Goal: Task Accomplishment & Management: Use online tool/utility

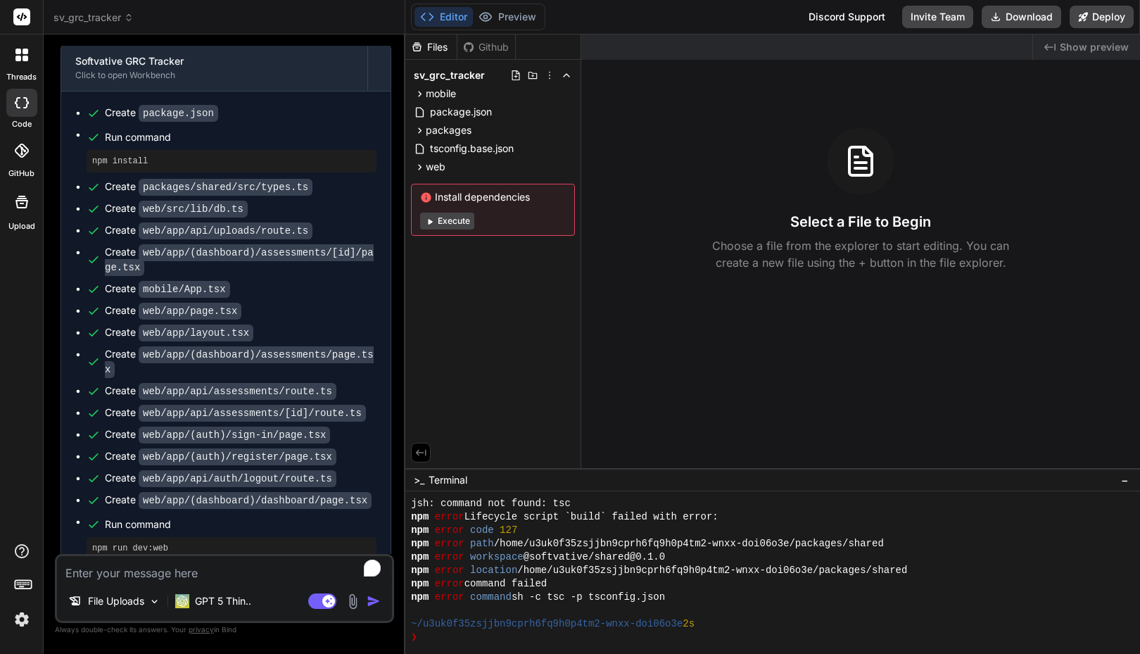
scroll to position [294, 0]
click at [121, 543] on pre "npm run dev:web" at bounding box center [231, 548] width 279 height 11
copy pre "run"
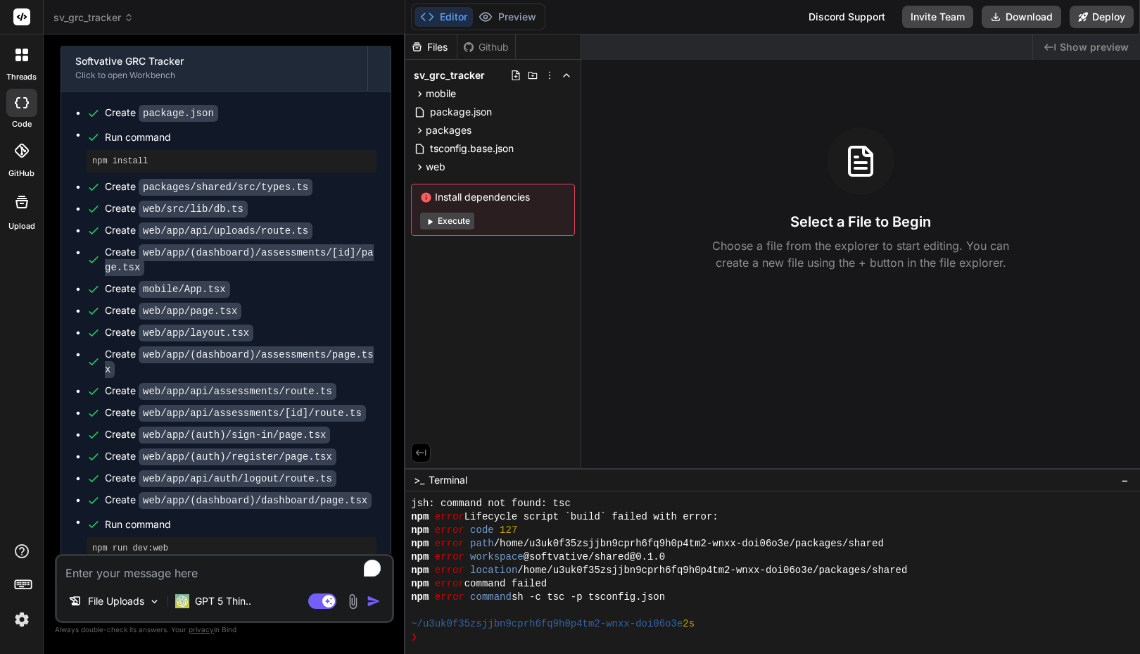
click at [439, 643] on div "❯" at bounding box center [765, 637] width 709 height 13
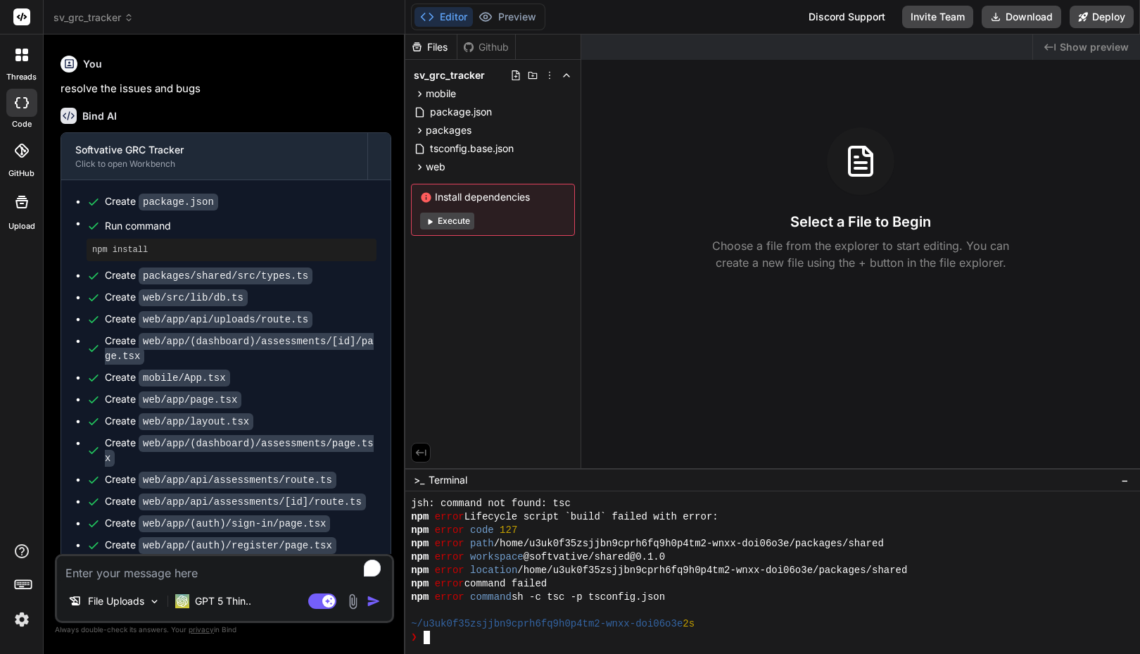
scroll to position [705, 0]
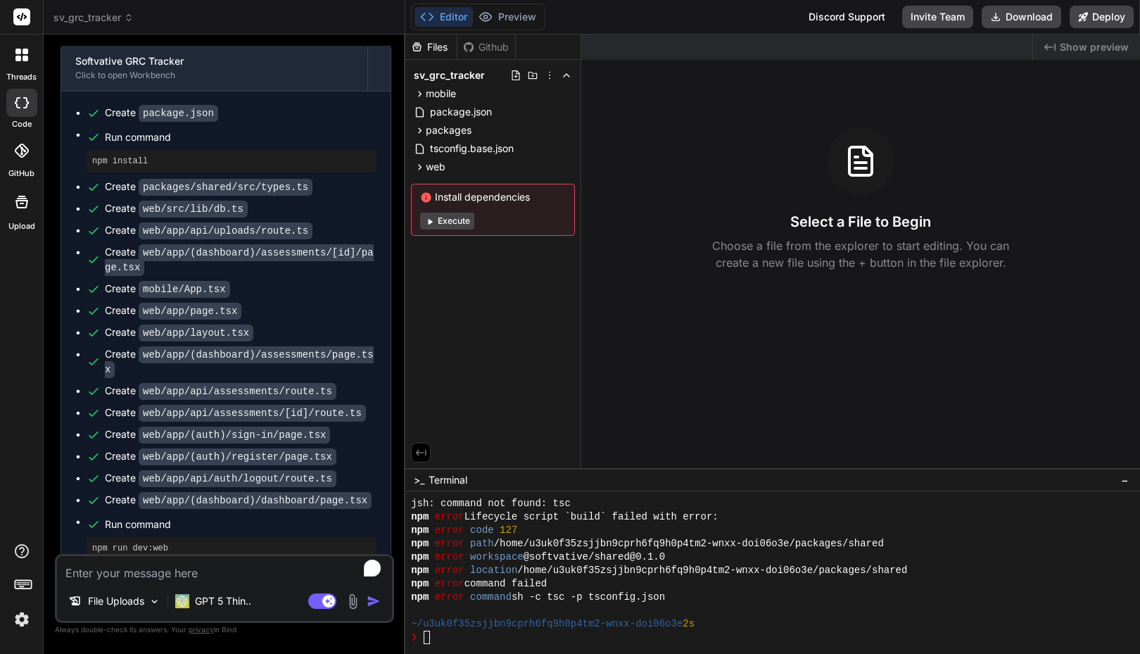
click at [780, 269] on p "Choose a file from the explorer to start editing. You can create a new file usi…" at bounding box center [860, 254] width 315 height 34
click at [861, 220] on h3 "Select a File to Begin" at bounding box center [860, 222] width 141 height 20
click at [871, 187] on div at bounding box center [861, 161] width 68 height 68
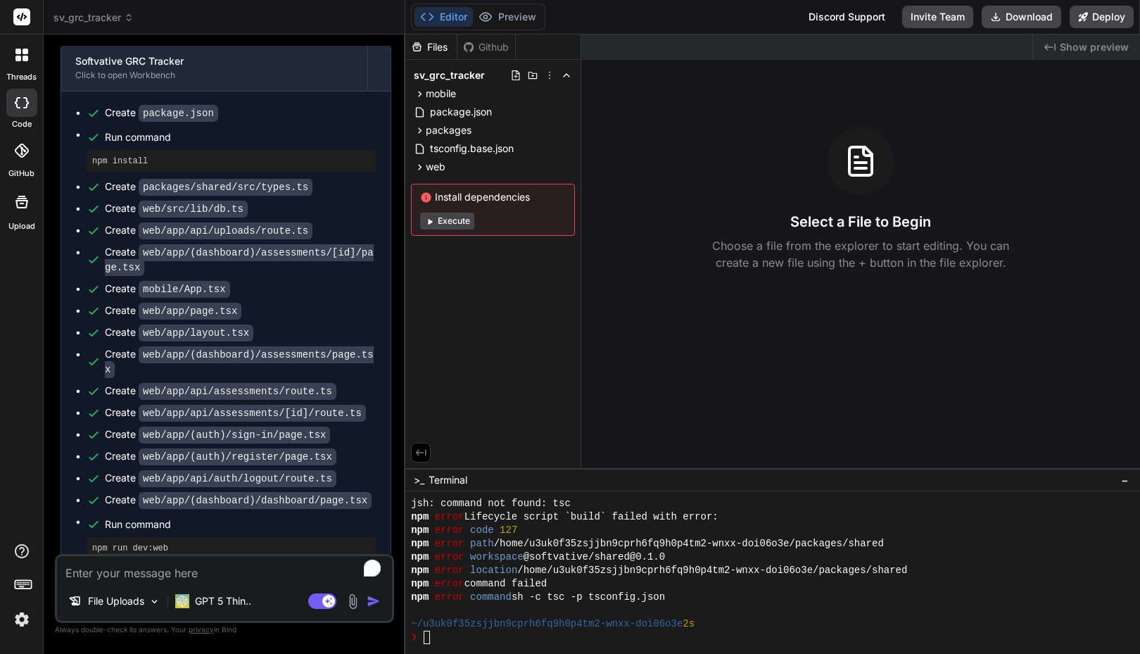
click at [531, 299] on div "Files Github sv_grc_tracker mobile App.tsx app.json babel.config.js package.jso…" at bounding box center [493, 251] width 176 height 434
click at [533, 77] on icon at bounding box center [532, 75] width 11 height 11
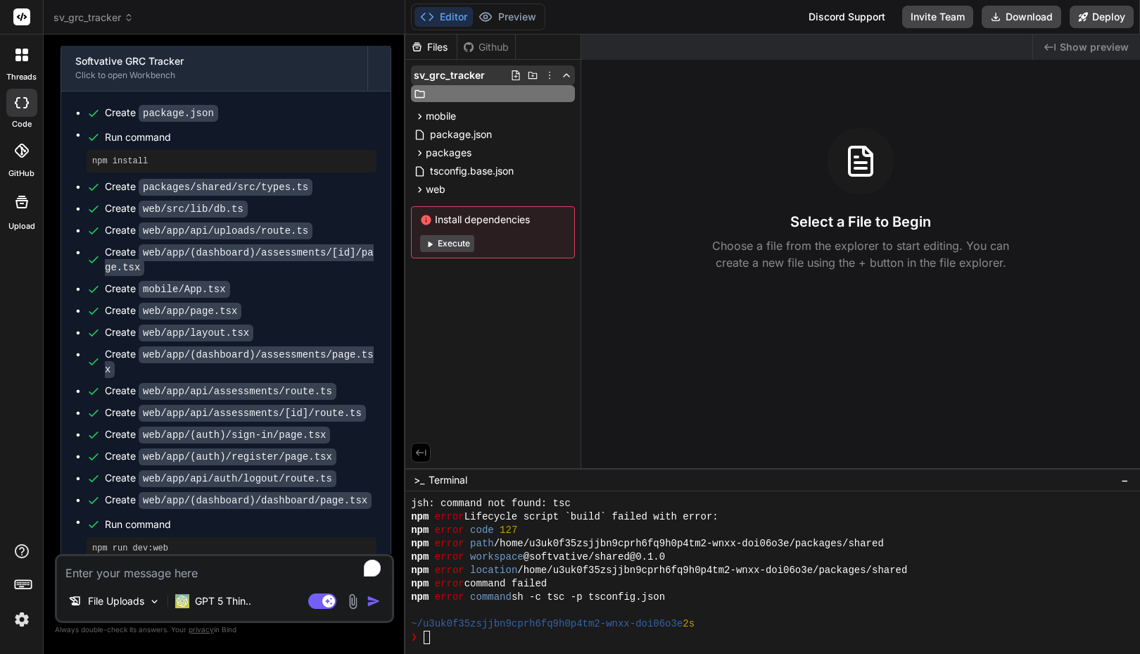
click at [517, 73] on icon at bounding box center [516, 75] width 8 height 10
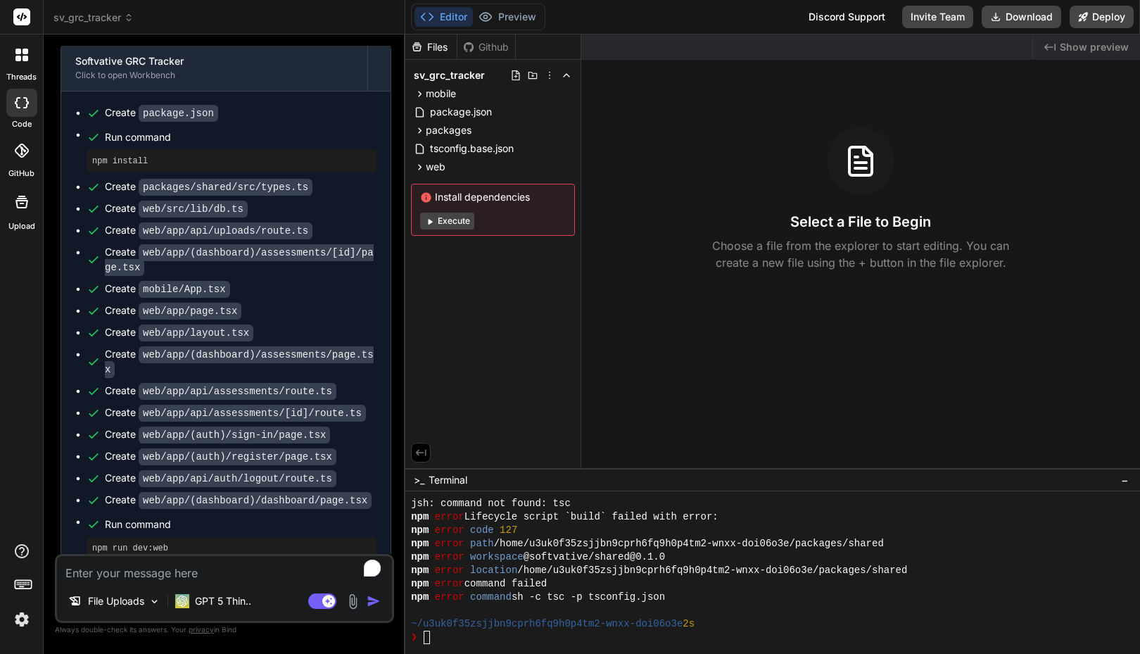
click at [517, 73] on icon at bounding box center [516, 75] width 8 height 10
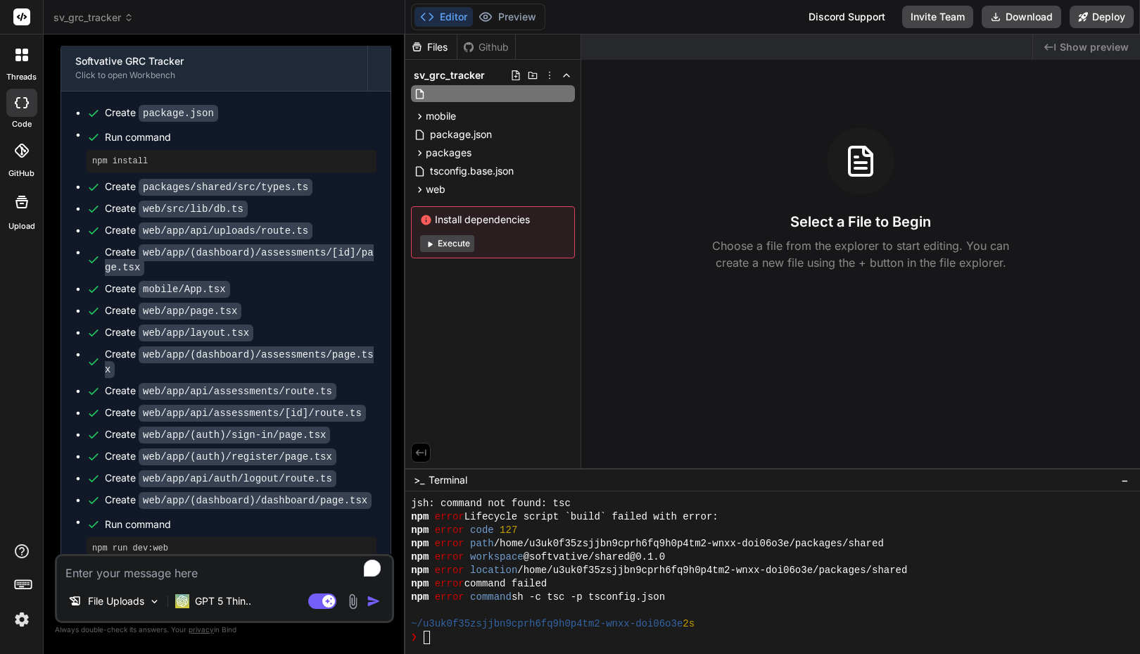
click at [517, 73] on icon at bounding box center [516, 75] width 8 height 10
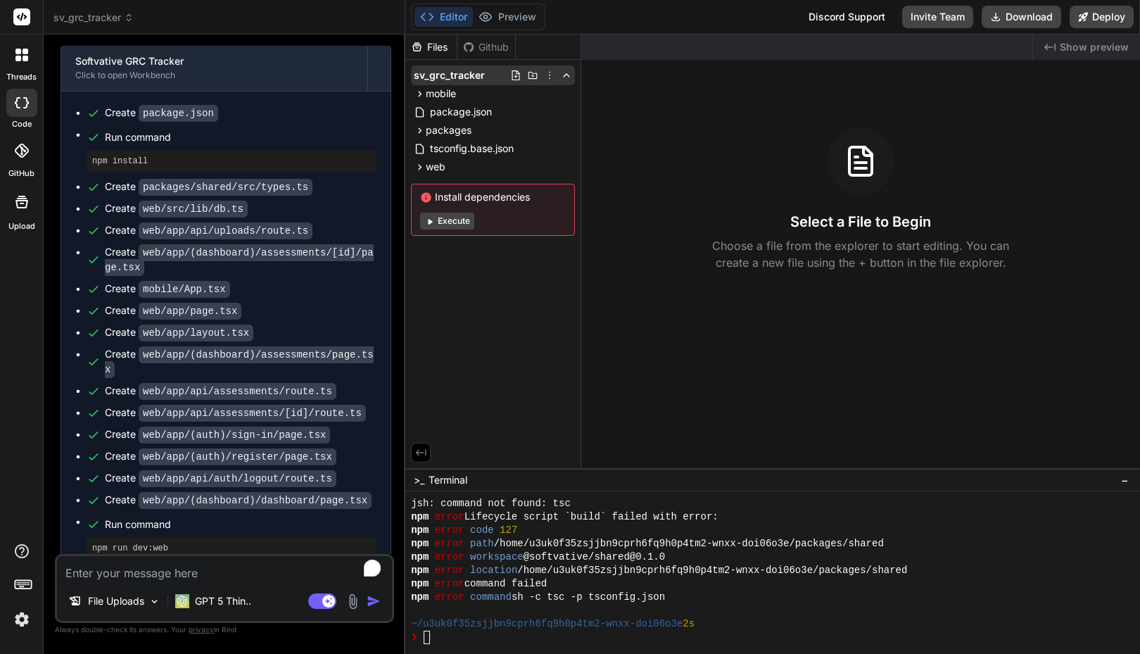
click at [550, 76] on icon at bounding box center [549, 75] width 11 height 11
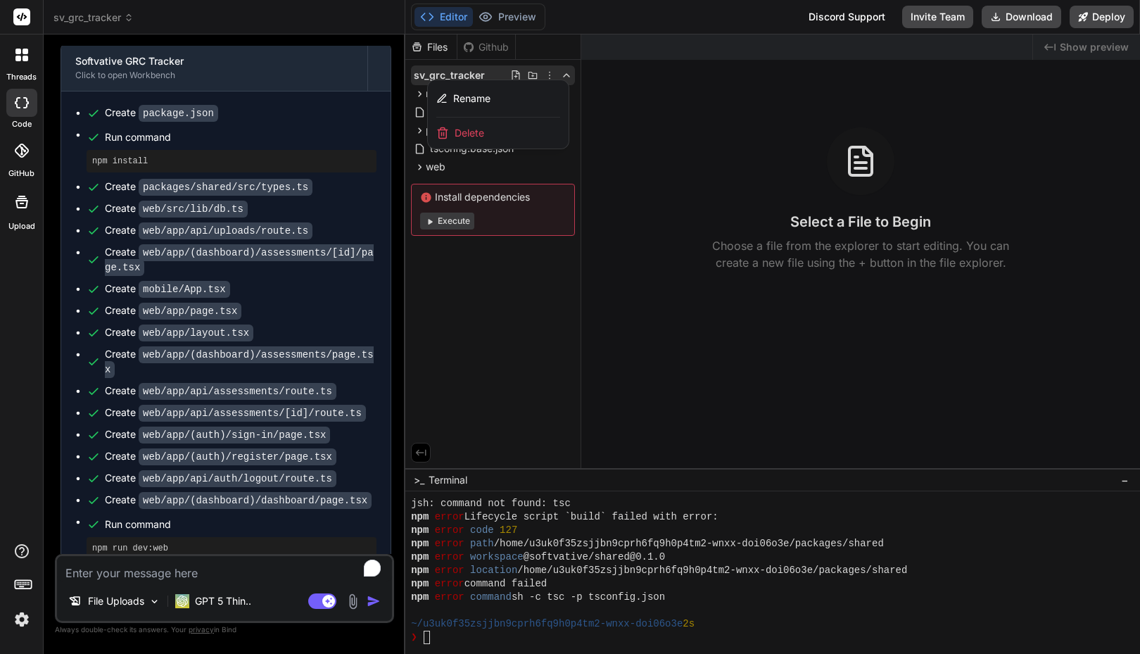
click at [550, 76] on div at bounding box center [772, 343] width 735 height 619
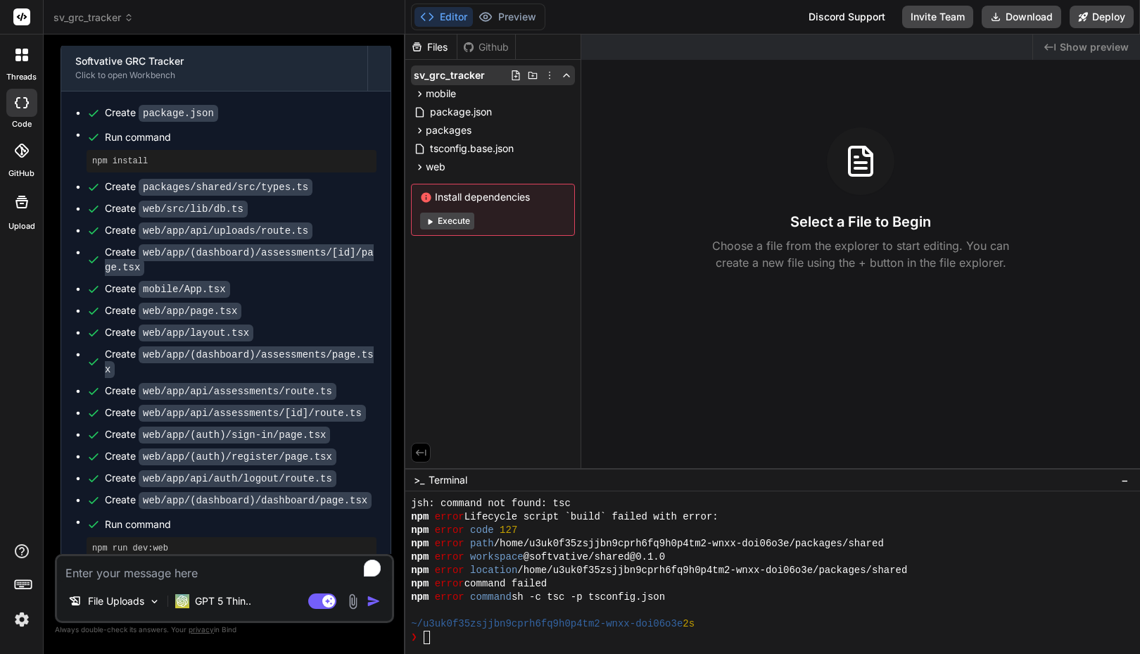
click at [565, 75] on polyline at bounding box center [567, 75] width 6 height 3
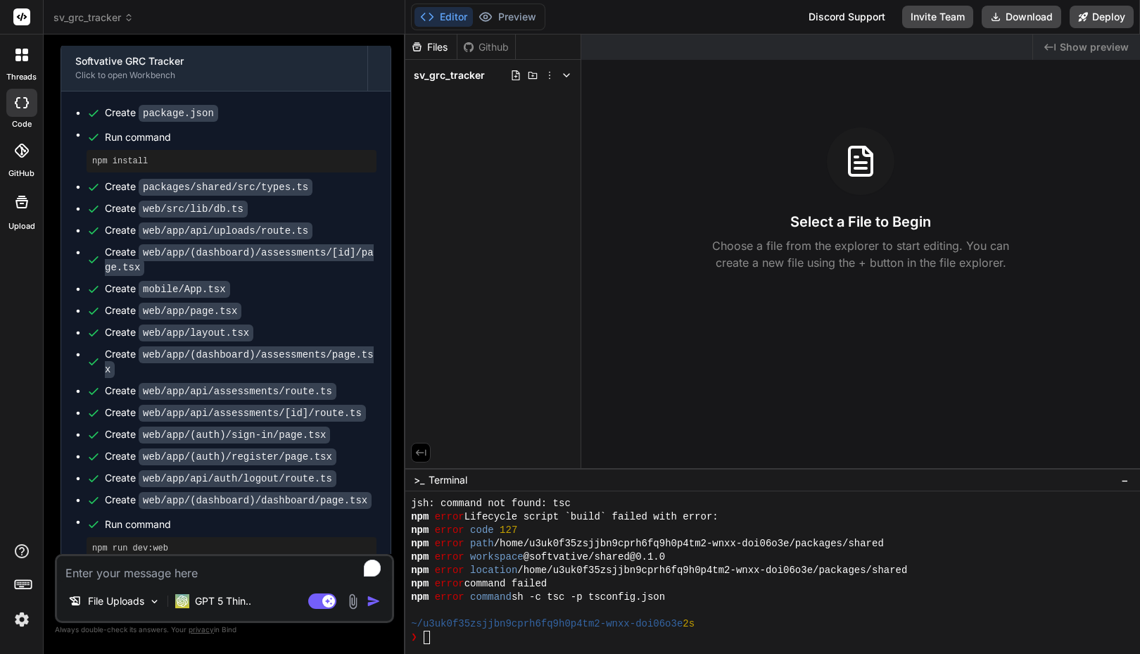
click at [565, 75] on polyline at bounding box center [567, 75] width 6 height 3
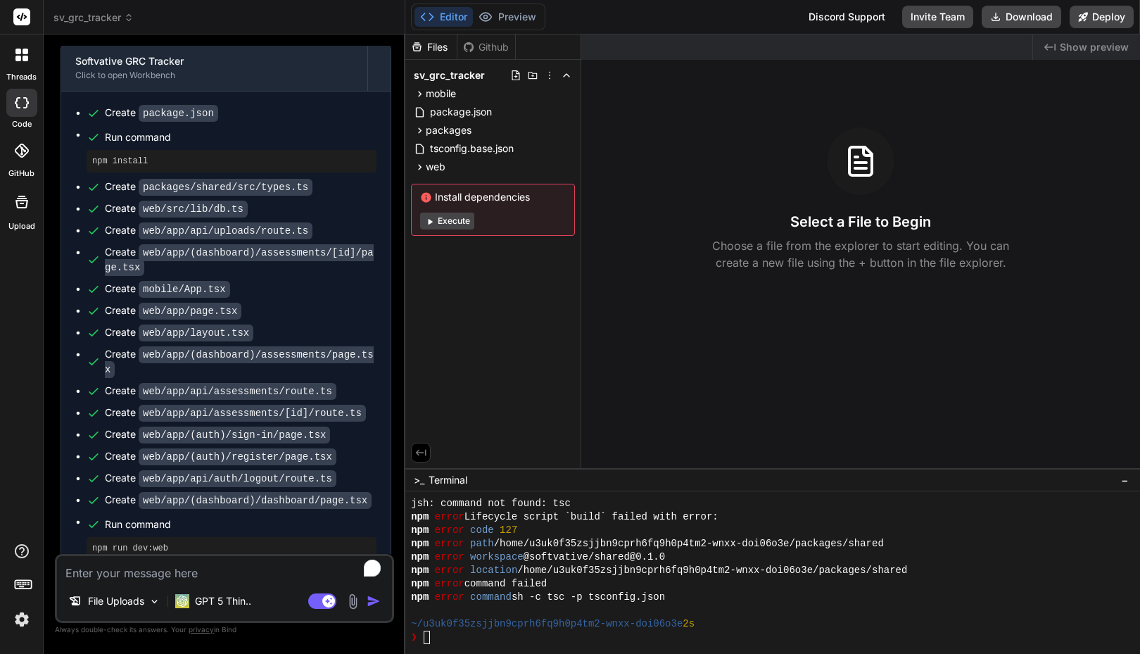
click at [484, 40] on div "Github" at bounding box center [486, 47] width 58 height 14
click at [702, 29] on div "Editor Preview Disabled until preview for your project is generated Discord Sup…" at bounding box center [772, 17] width 735 height 34
click at [162, 601] on div "File Uploads" at bounding box center [114, 601] width 103 height 28
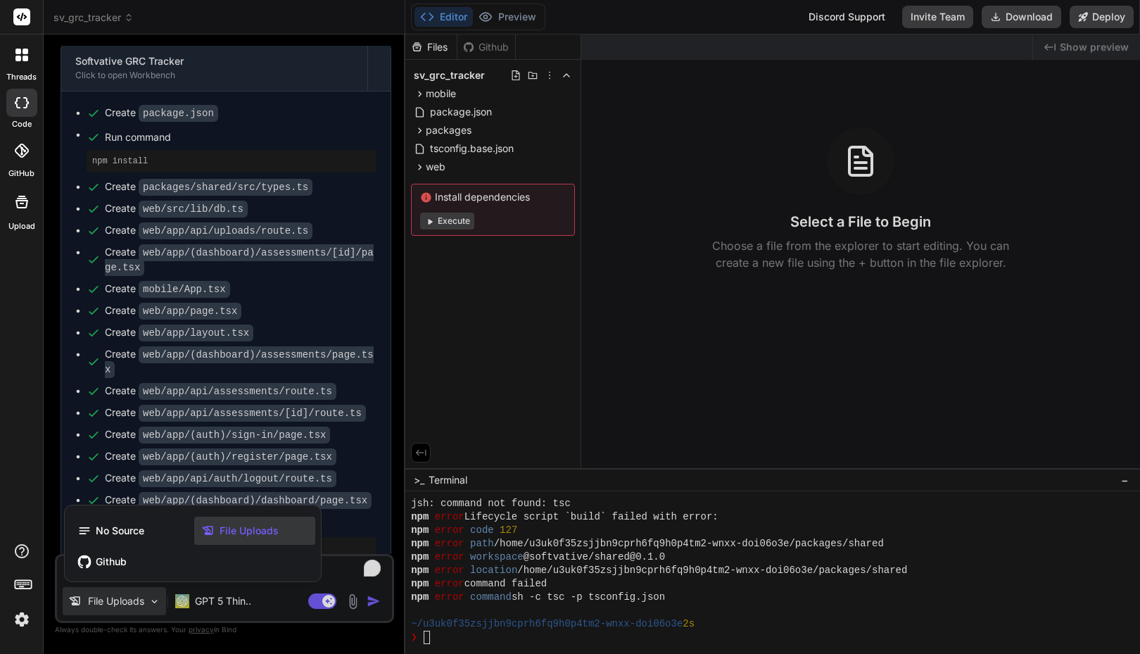
click at [30, 276] on div "threads code GitHub Upload" at bounding box center [22, 327] width 44 height 654
click at [662, 30] on div at bounding box center [570, 327] width 1140 height 654
type textarea "x"
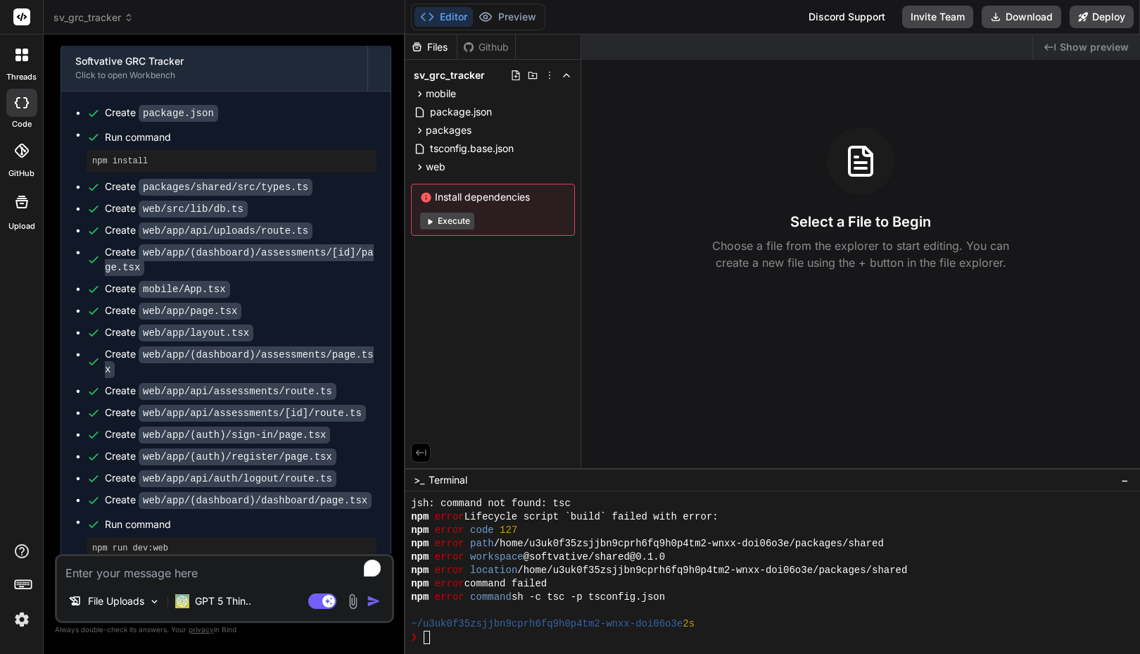
click at [362, 15] on div "sv_grc_tracker" at bounding box center [223, 18] width 341 height 14
click at [688, 12] on div "Editor Preview Disabled until preview for your project is generated Discord Sup…" at bounding box center [772, 17] width 735 height 34
click at [360, 21] on div "sv_grc_tracker" at bounding box center [223, 18] width 341 height 14
click at [454, 639] on div "❯" at bounding box center [765, 637] width 709 height 13
click at [156, 543] on pre "npm run dev:web" at bounding box center [231, 548] width 279 height 11
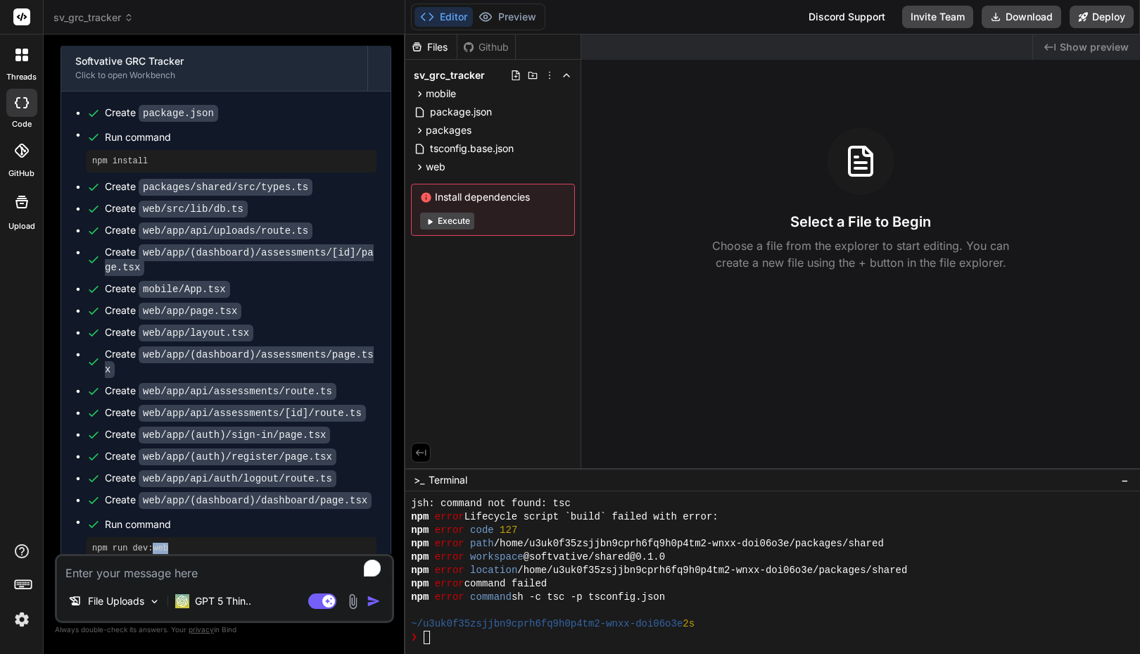
click at [156, 543] on pre "npm run dev:web" at bounding box center [231, 548] width 279 height 11
copy pre "web"
click at [505, 634] on div "❯" at bounding box center [765, 637] width 709 height 13
drag, startPoint x: 505, startPoint y: 634, endPoint x: 482, endPoint y: 637, distance: 23.4
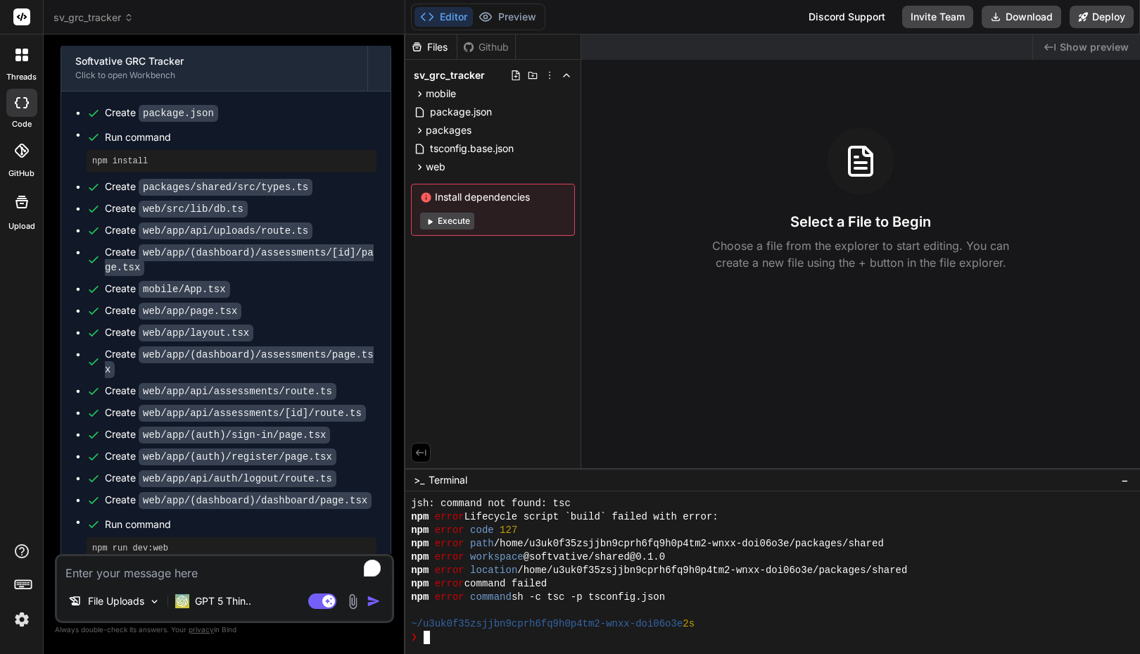
click at [482, 637] on div "❯" at bounding box center [765, 637] width 709 height 13
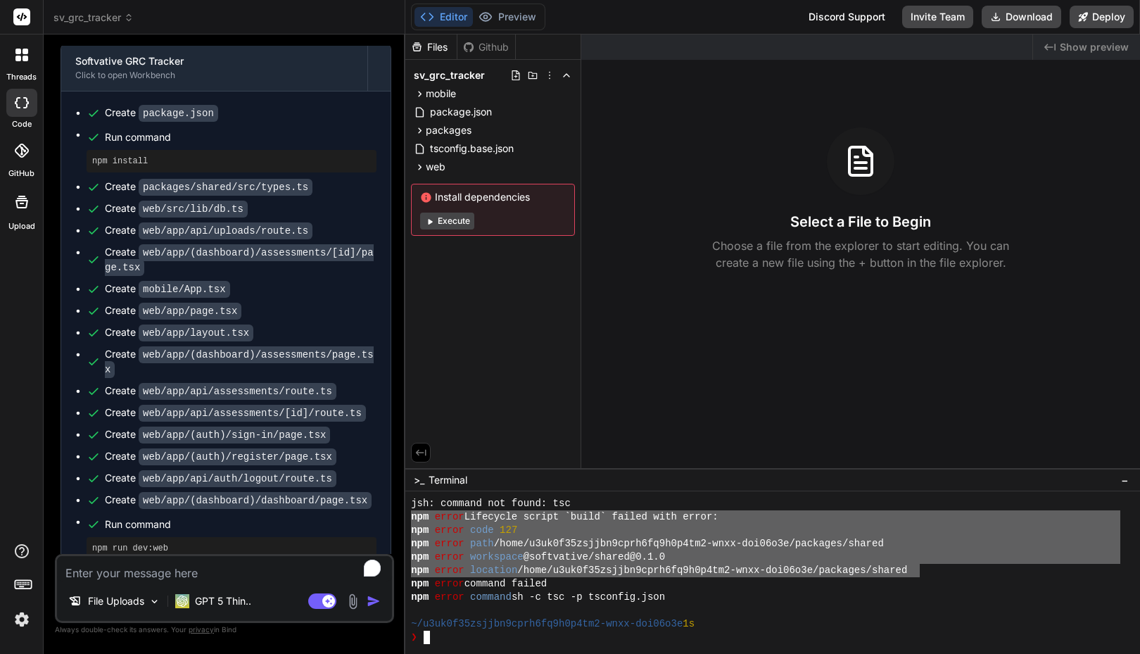
drag, startPoint x: 922, startPoint y: 571, endPoint x: 417, endPoint y: 514, distance: 508.6
click at [412, 514] on div "jsh: command not found: tsc npm error Lifecycle script `build` failed with erro…" at bounding box center [765, 570] width 709 height 147
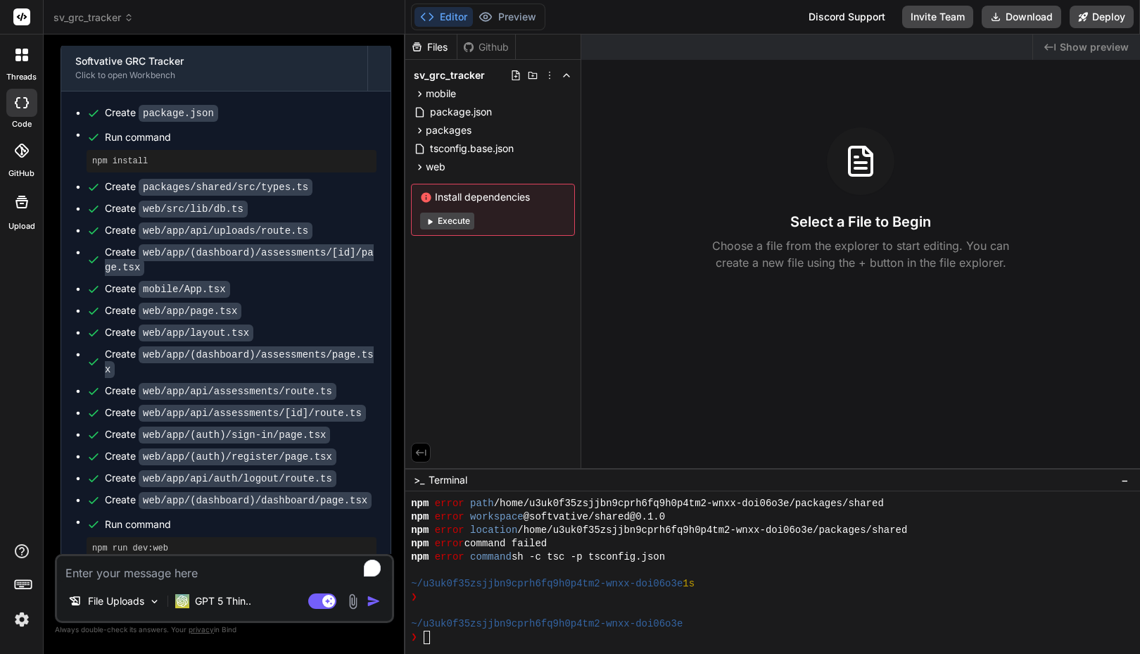
click at [189, 574] on textarea "To enrich screen reader interactions, please activate Accessibility in Grammarl…" at bounding box center [224, 568] width 335 height 25
type textarea "F"
type textarea "x"
type textarea "Fi"
type textarea "x"
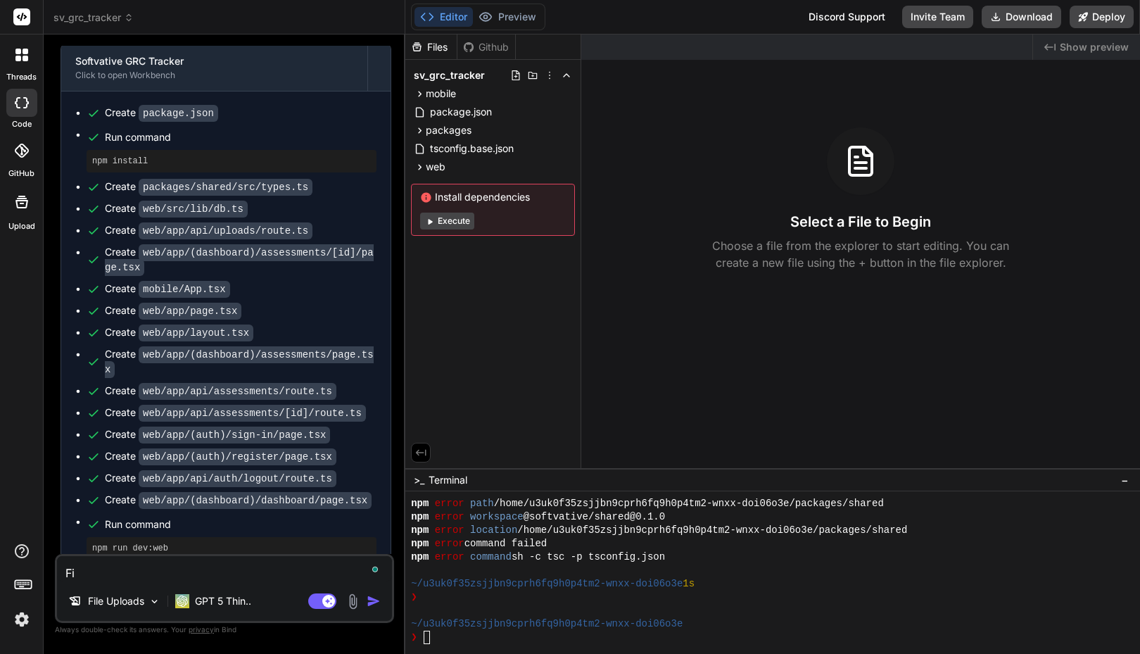
type textarea "Fix"
type textarea "x"
type textarea "Fix"
type textarea "x"
type textarea "Fix t"
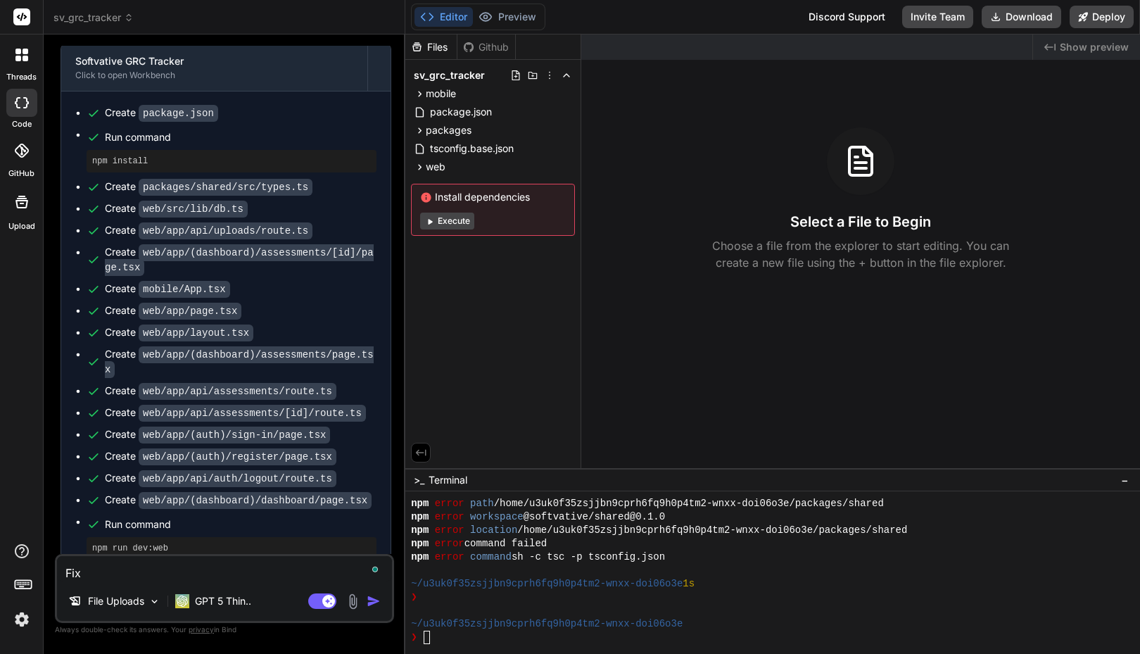
type textarea "x"
type textarea "Fix th"
type textarea "x"
type textarea "Fix thi"
type textarea "x"
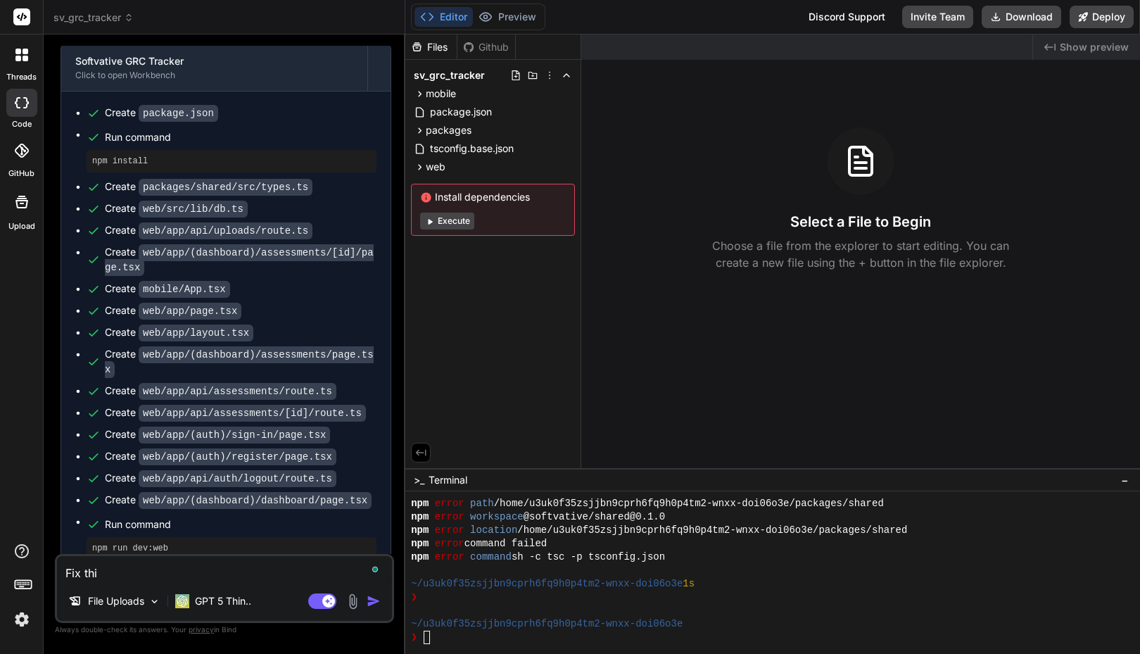
type textarea "Fix this"
type textarea "x"
type textarea "Fix this"
type textarea "x"
type textarea "Fix this e"
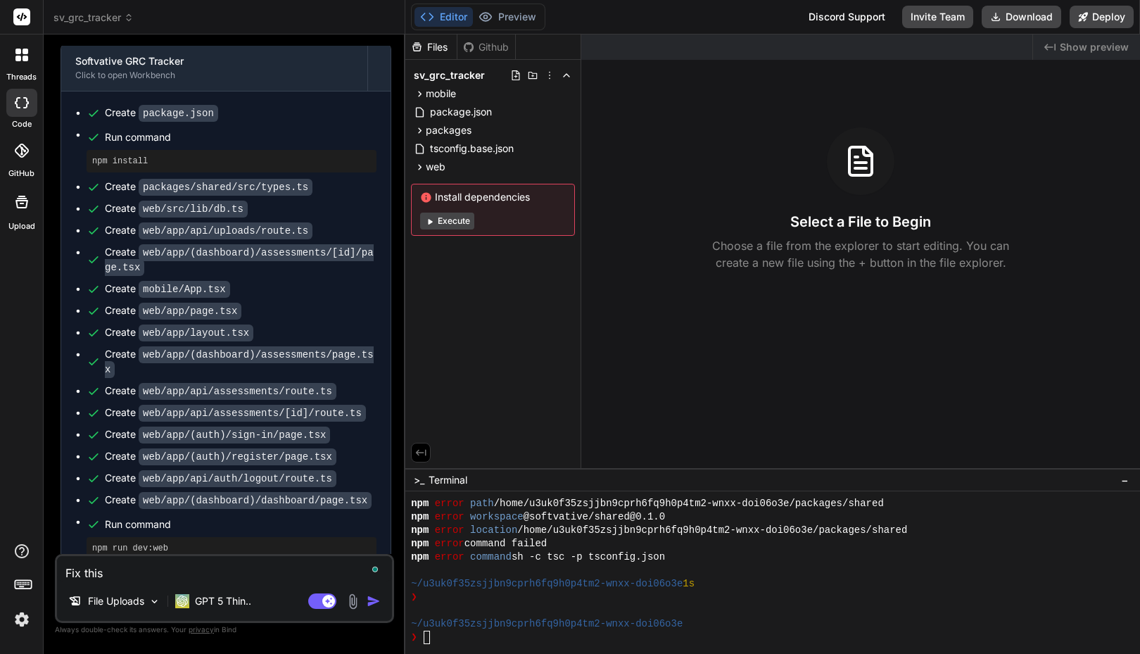
type textarea "x"
type textarea "Fix this er"
type textarea "x"
type textarea "Fix this err"
type textarea "x"
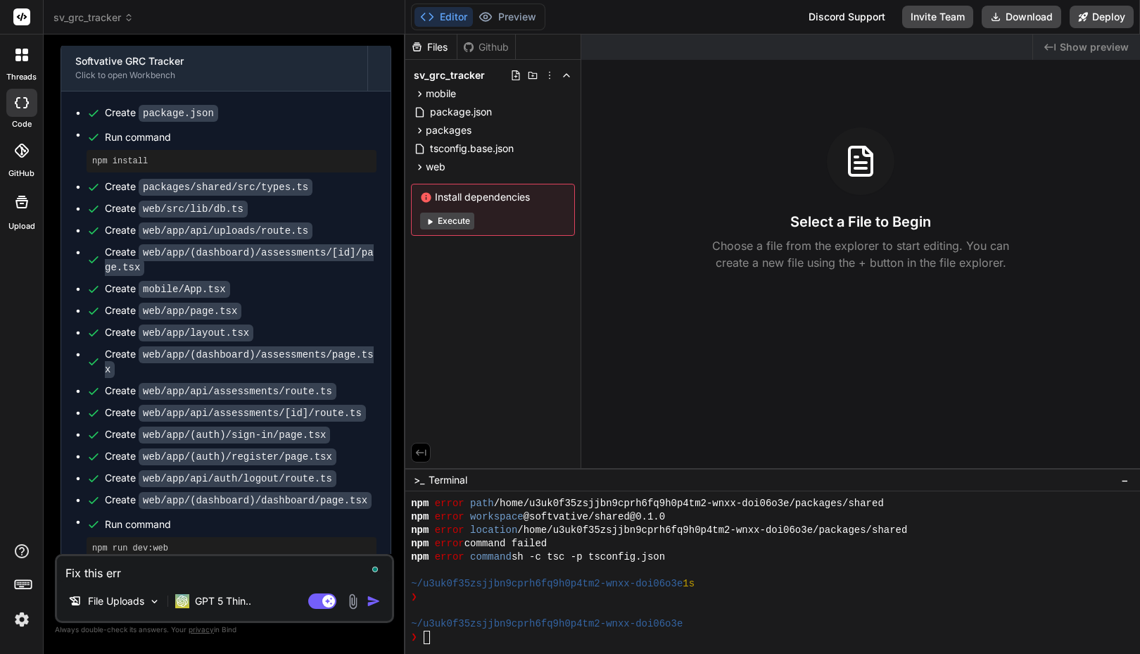
type textarea "Fix this erro"
type textarea "x"
type textarea "Fix this error"
type textarea "x"
type textarea "Fix this error"
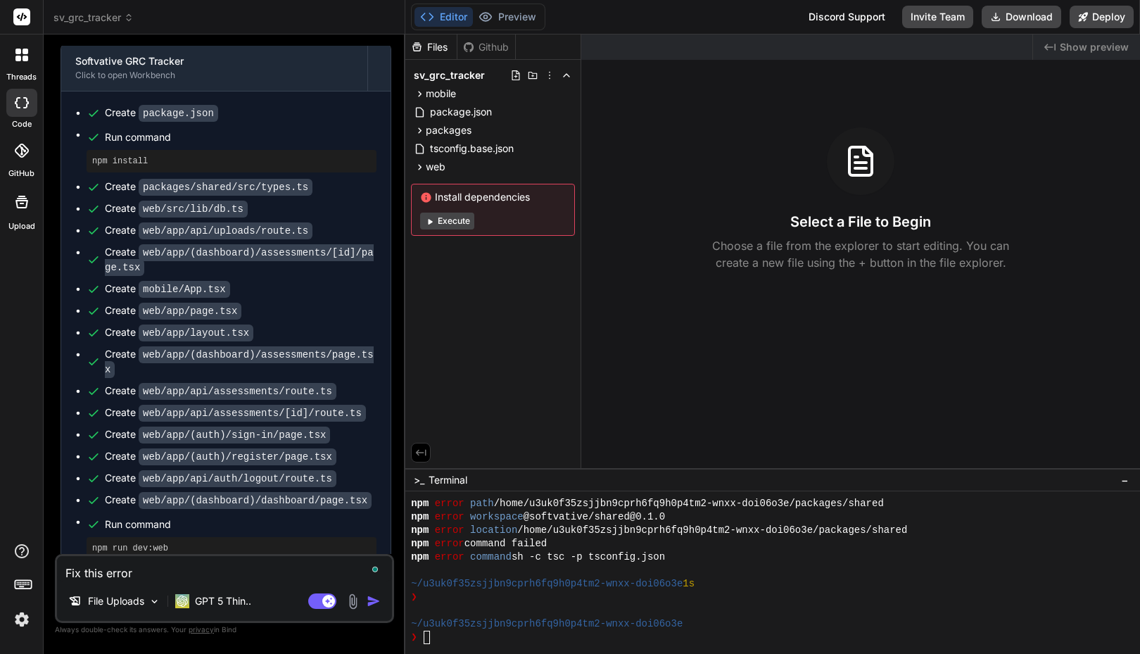
type textarea "x"
type textarea "Fix this error"
type textarea "x"
type textarea "Fix this error:"
type textarea "x"
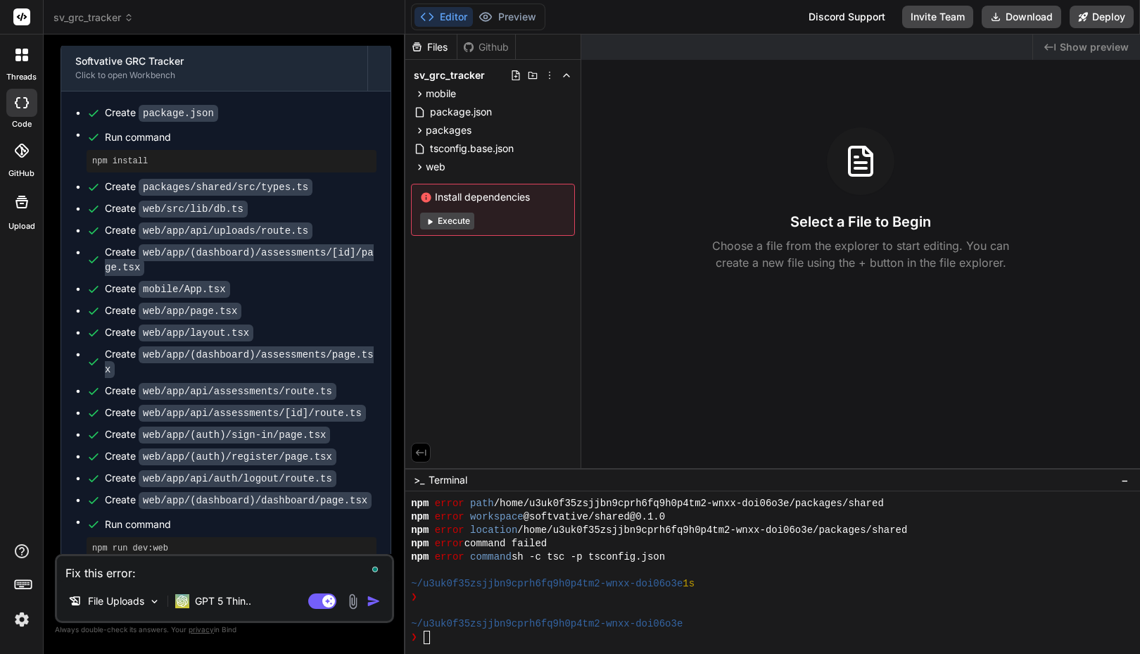
type textarea "Fix this error:"
type textarea "x"
paste textarea "npm run dev:web"
type textarea "Fix this error: npm run dev:web"
type textarea "x"
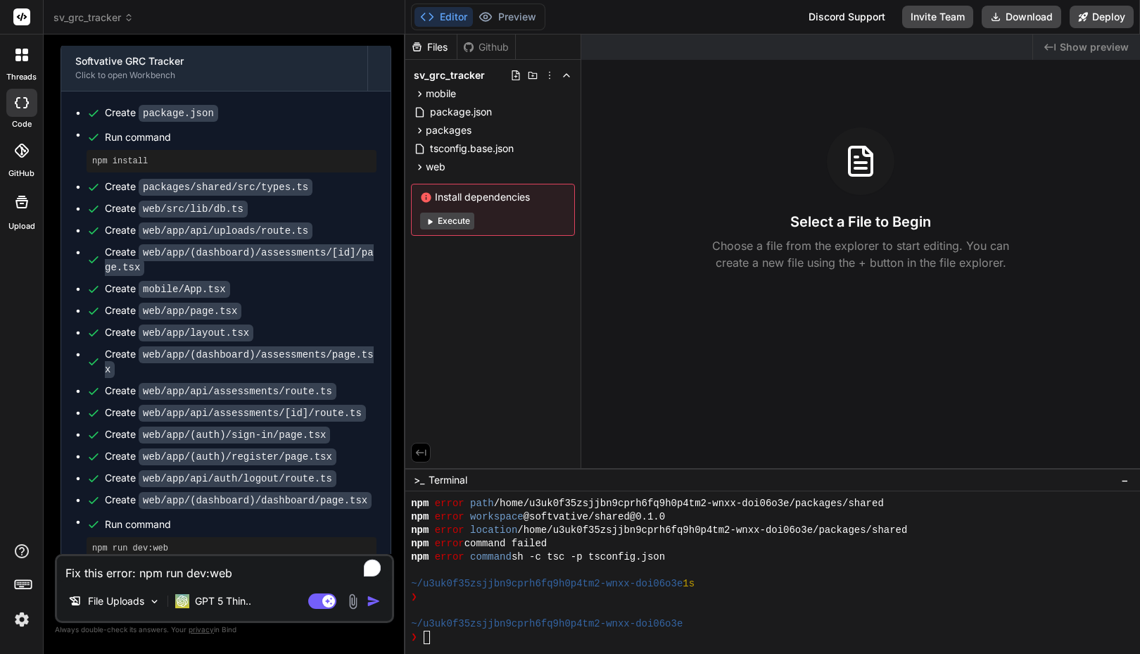
type textarea "Fix this error:"
type textarea "x"
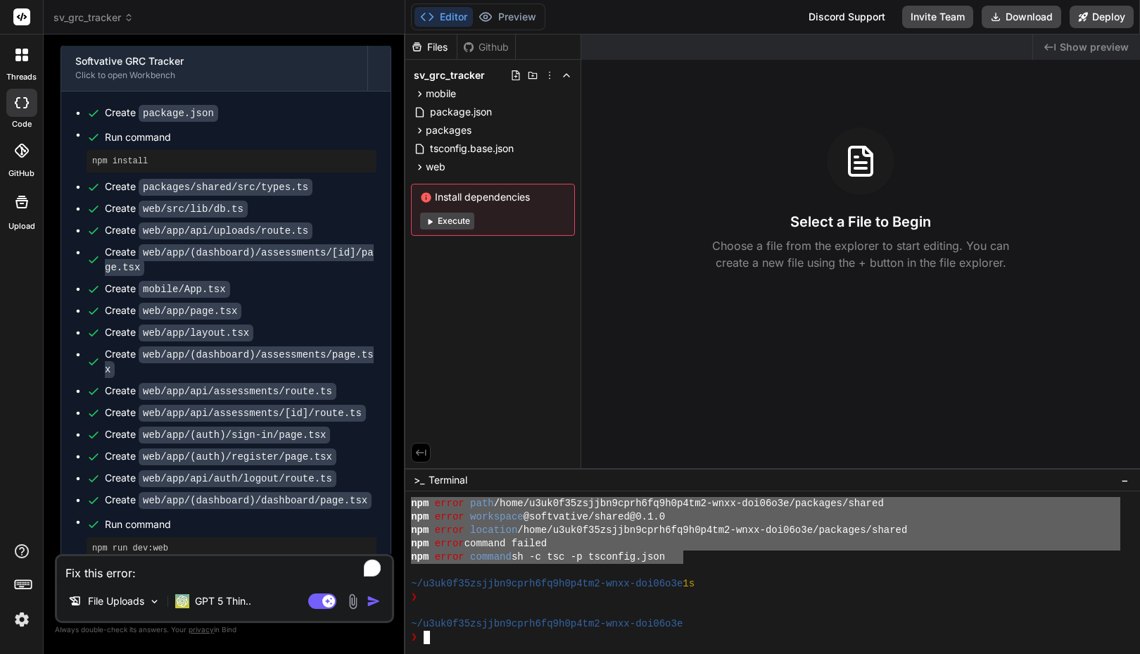
drag, startPoint x: 682, startPoint y: 552, endPoint x: 409, endPoint y: 507, distance: 276.8
click at [409, 505] on div "```````````````````````````````` mmmmmmmmmmmmmmmmmmmmmmmmmmmmmmmm npm error pat…" at bounding box center [772, 572] width 735 height 163
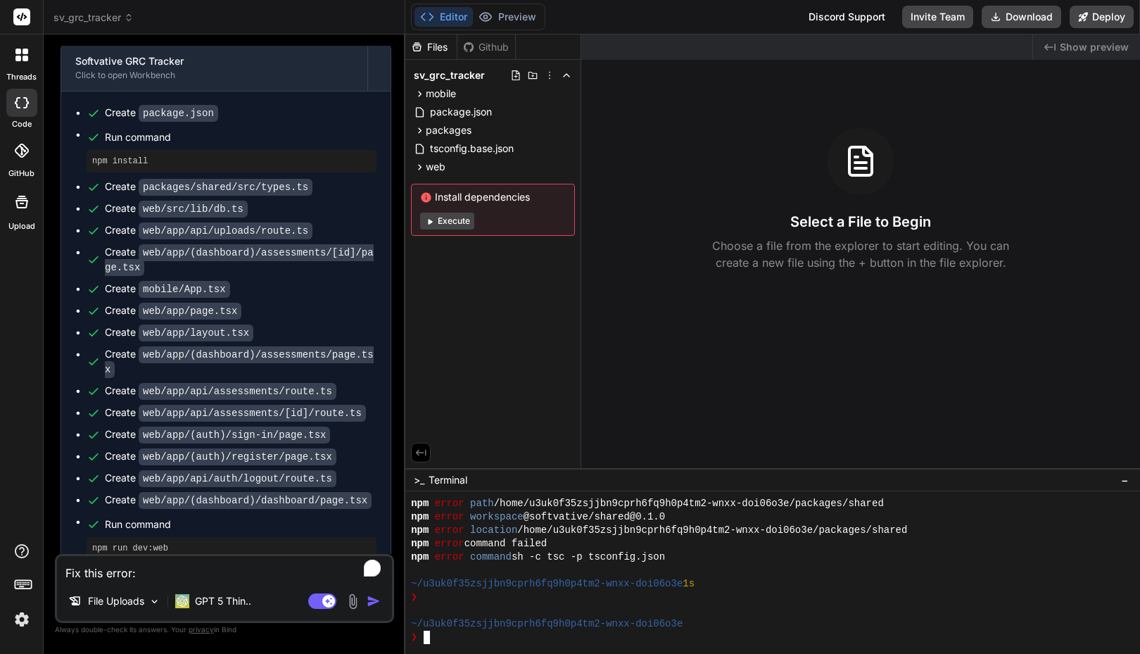
click at [671, 562] on div "npm error command sh -c tsc -p tsconfig.json" at bounding box center [765, 556] width 709 height 13
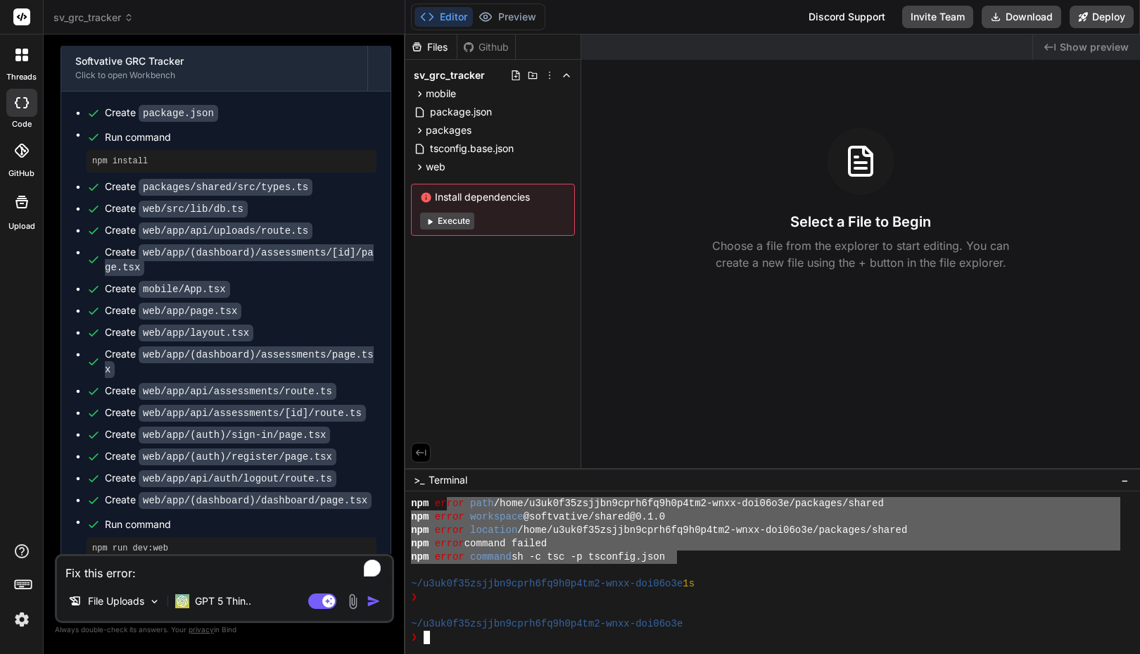
drag, startPoint x: 678, startPoint y: 562, endPoint x: 475, endPoint y: 517, distance: 207.6
click at [449, 502] on div "npm er ror path /home/u3uk0f35zsjjbn9cprh6fq9h0p4tm2-wnxx-doi06o3e/packages/sha…" at bounding box center [765, 570] width 709 height 147
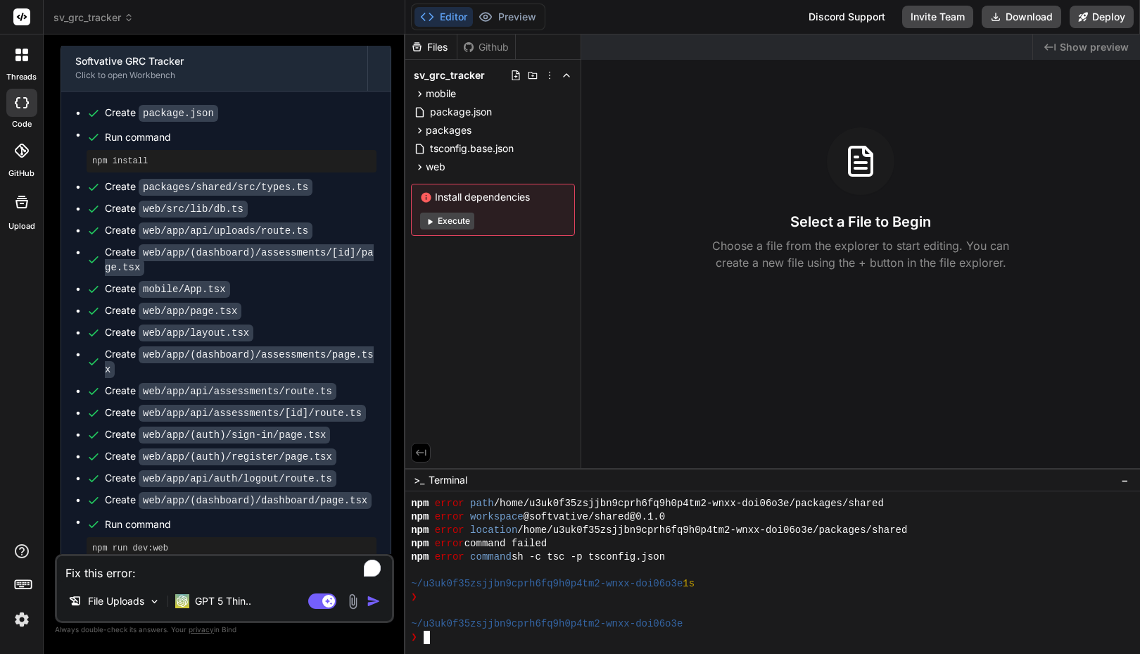
click at [421, 481] on span ">_" at bounding box center [419, 480] width 11 height 14
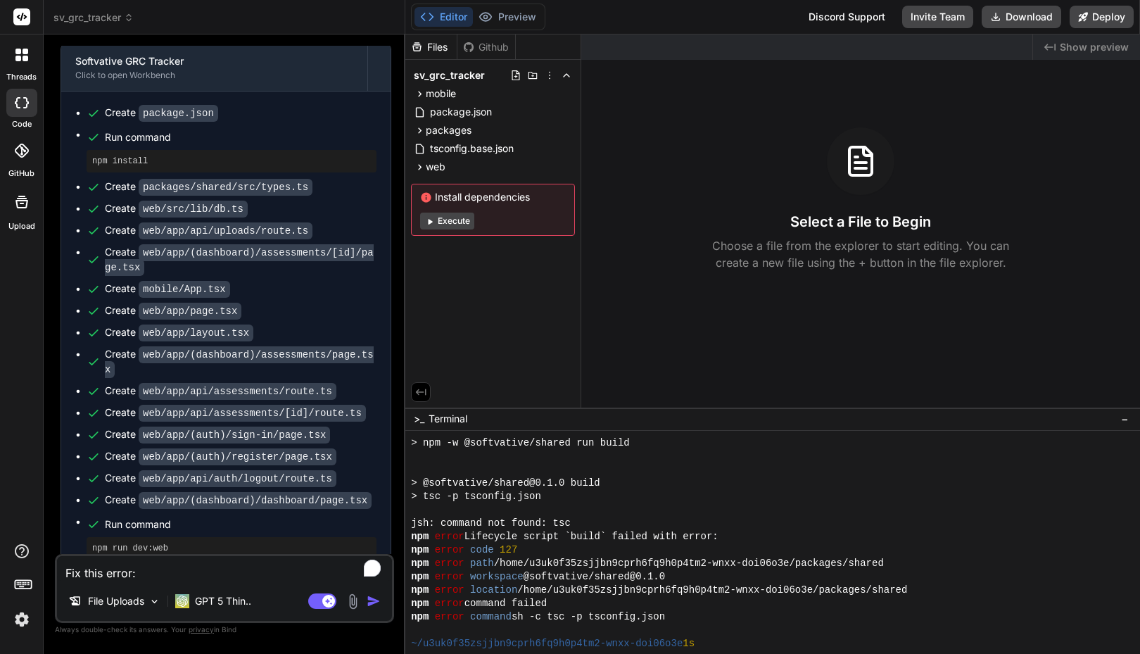
scroll to position [481, 0]
drag, startPoint x: 492, startPoint y: 468, endPoint x: 493, endPoint y: 418, distance: 50.0
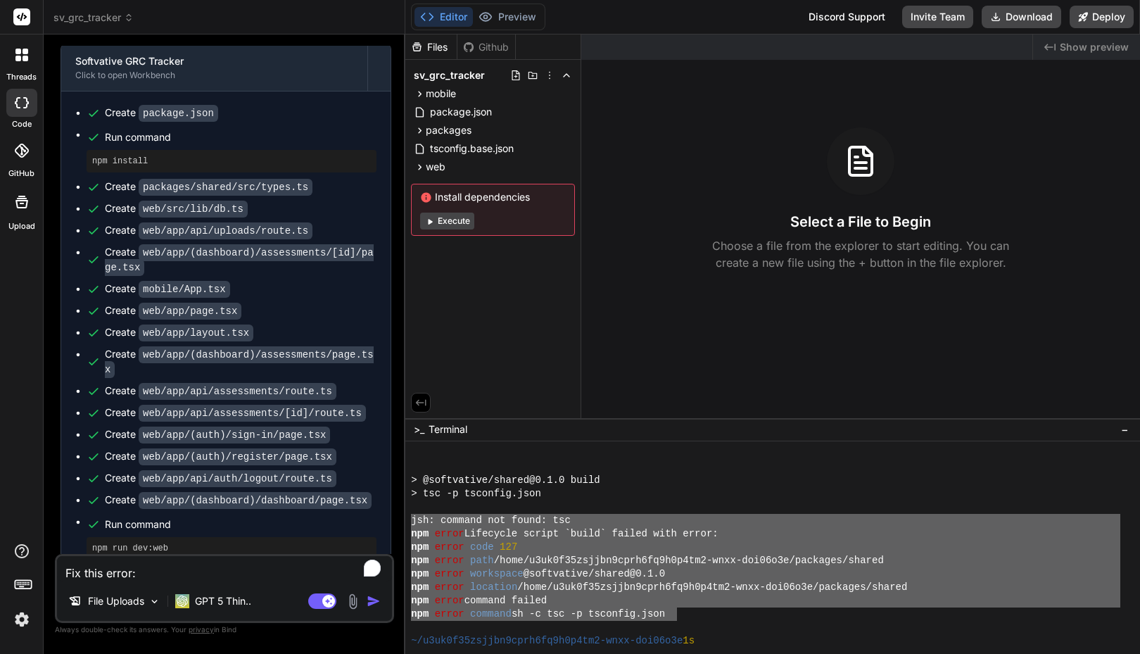
drag, startPoint x: 410, startPoint y: 522, endPoint x: 678, endPoint y: 612, distance: 283.1
click at [678, 612] on div "```````````````````````````````` mmmmmmmmmmmmmmmmmmmmmmmmmmmmmmmm > @softvative…" at bounding box center [772, 547] width 735 height 213
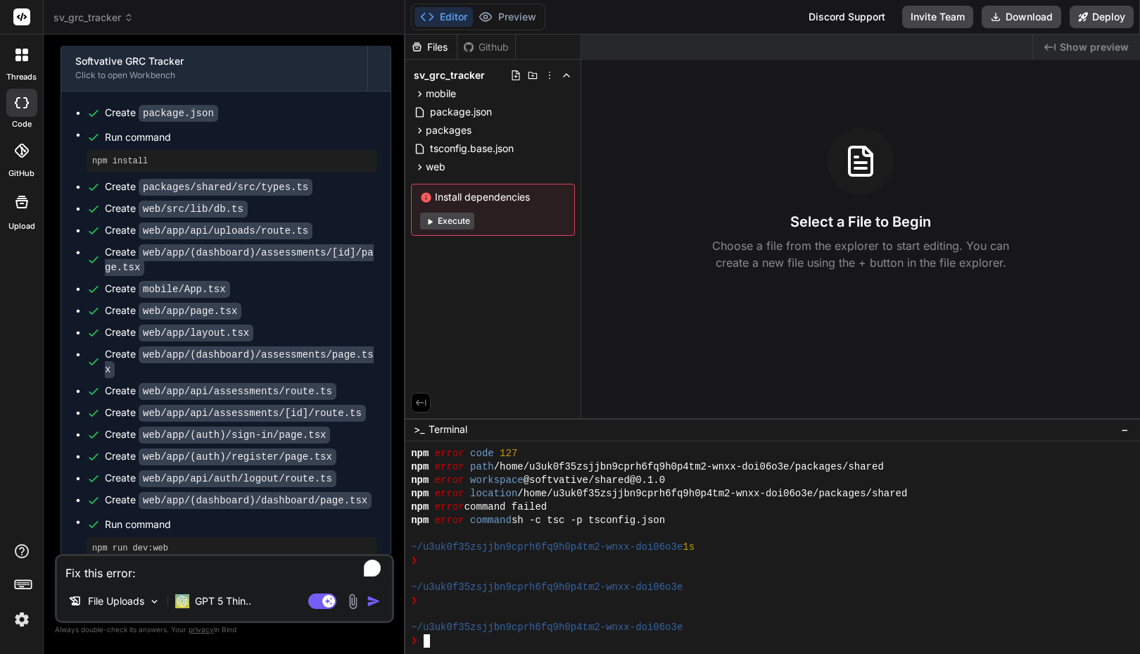
scroll to position [575, 0]
click at [195, 579] on textarea "Fix this error:" at bounding box center [224, 568] width 335 height 25
paste textarea "npm run dev:web"
type textarea "Fix this error: npm run dev:web"
type textarea "x"
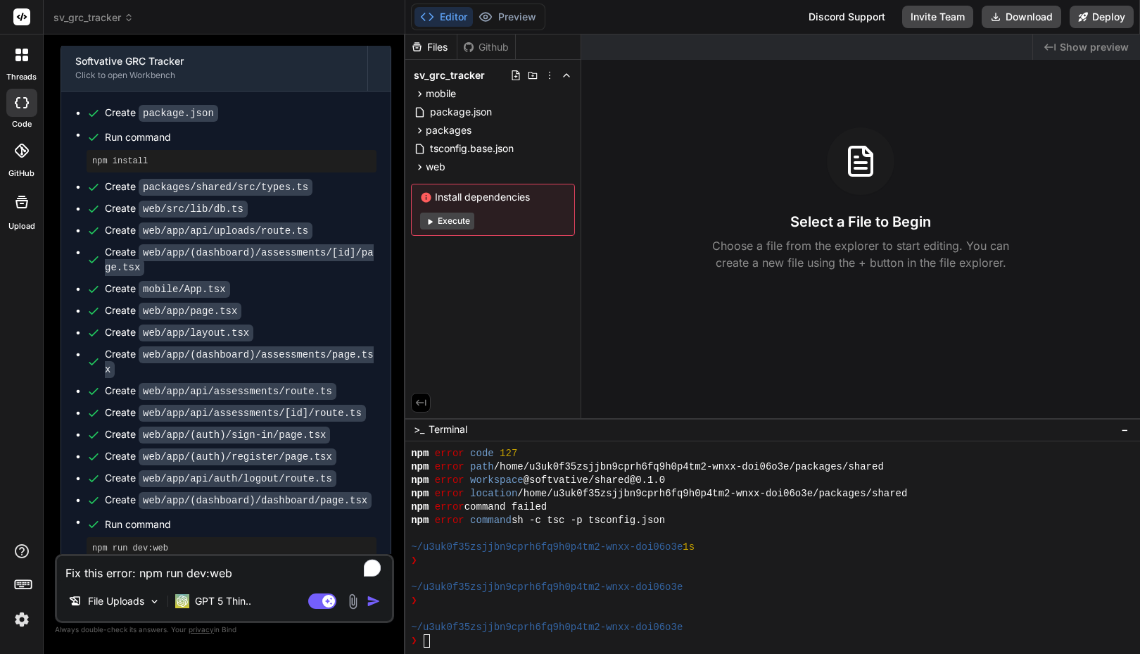
click at [141, 577] on textarea "Fix this error: npm run dev:web" at bounding box center [224, 568] width 335 height 25
type textarea "Fix this error:"
type textarea "x"
type textarea "Fix this error:"
type textarea "x"
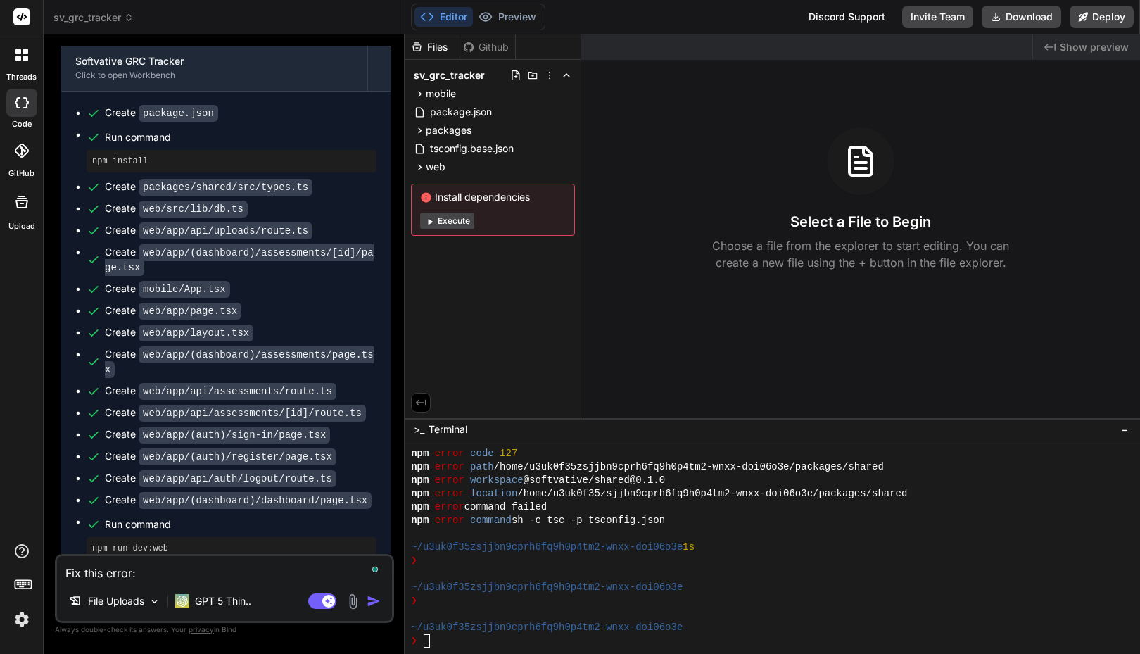
type textarea "Fix this error"
type textarea "x"
type textarea "Fix terror"
type textarea "x"
type textarea "Fix therror"
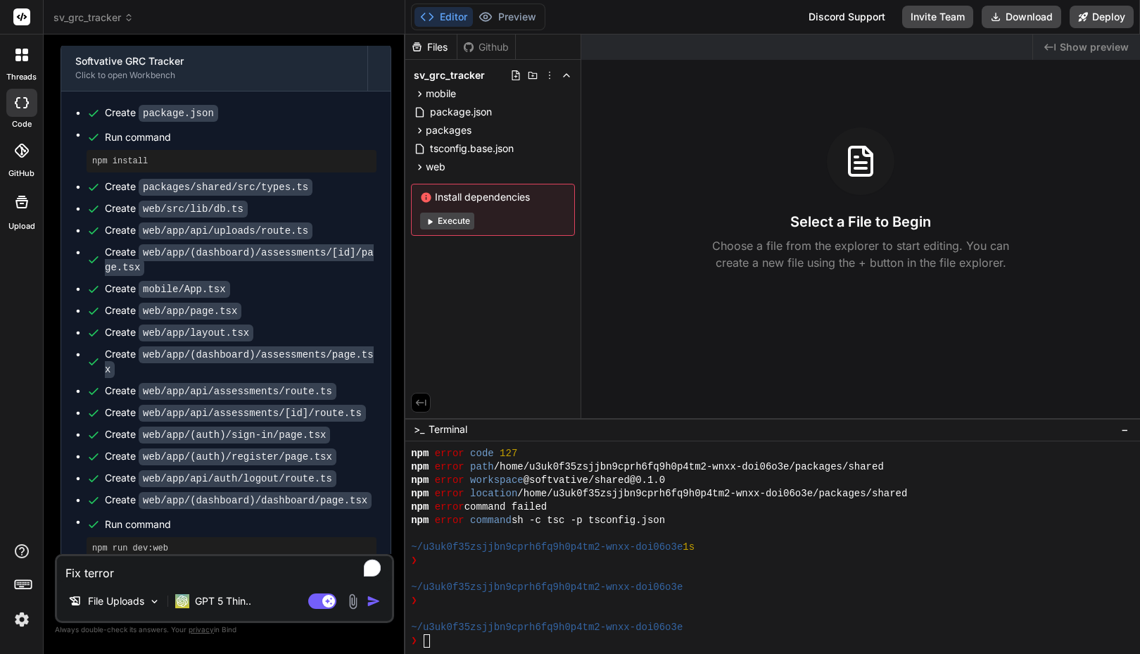
type textarea "x"
type textarea "Fix theerror"
type textarea "x"
type textarea "Fix the error"
type textarea "x"
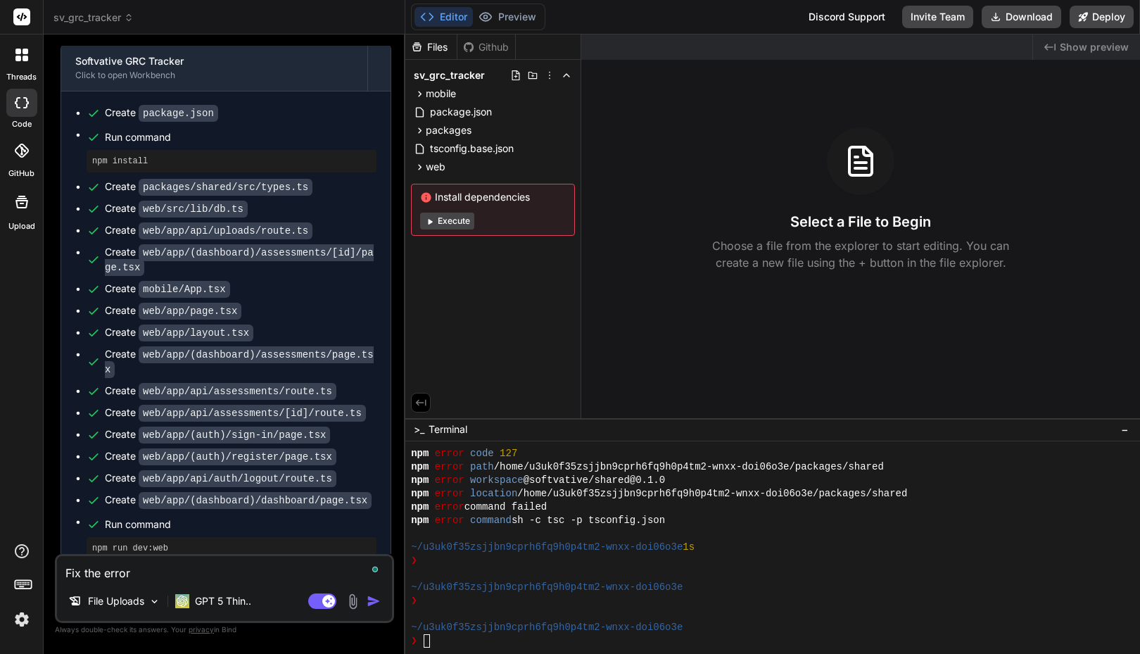
type textarea "Fix the error"
type textarea "x"
type textarea "Fix the error i"
type textarea "x"
type textarea "Fix the error in"
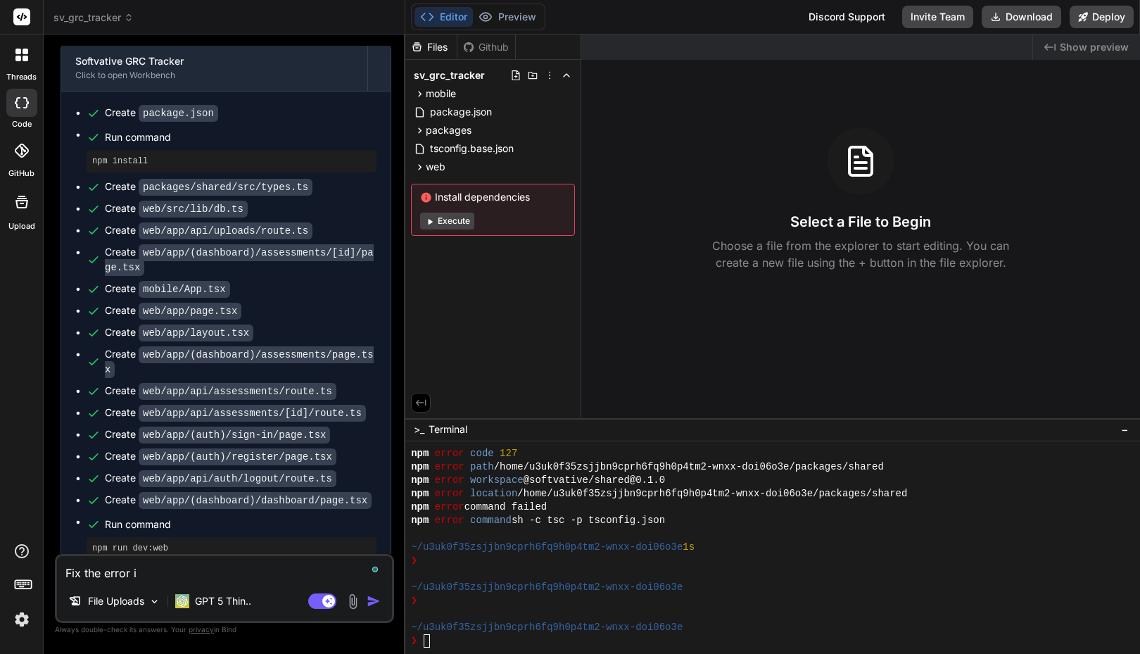
type textarea "x"
type textarea "Fix the error in"
type textarea "x"
type textarea "Fix the error in t"
type textarea "x"
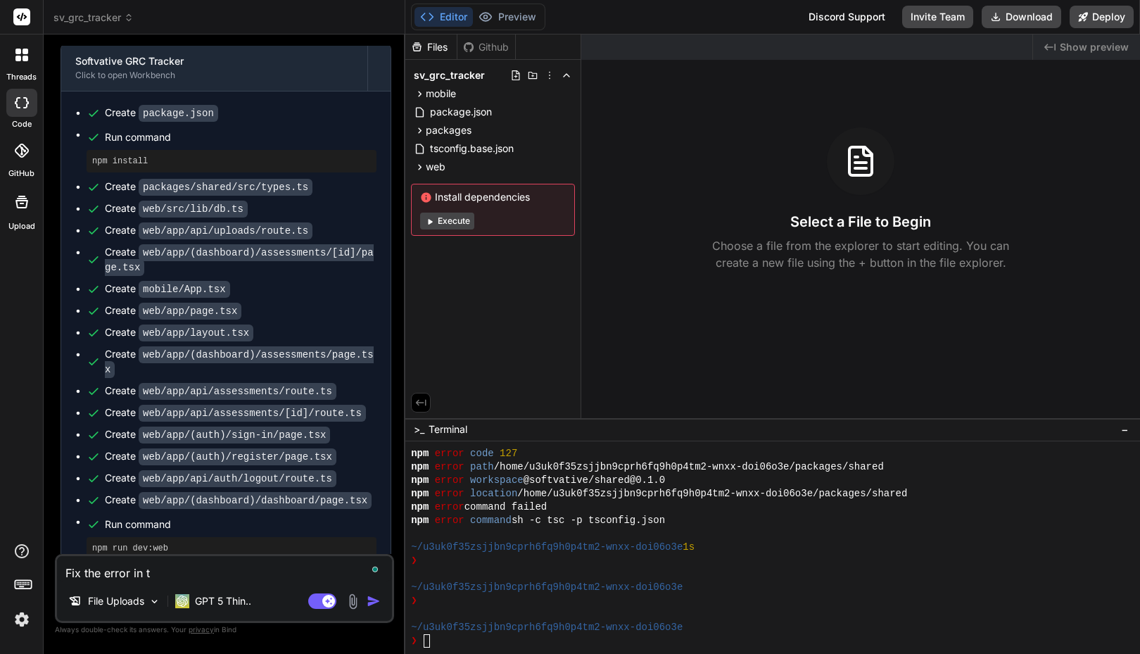
type textarea "Fix the error in te"
type textarea "x"
type textarea "Fix the error in ter"
type textarea "x"
type textarea "Fix the error in term"
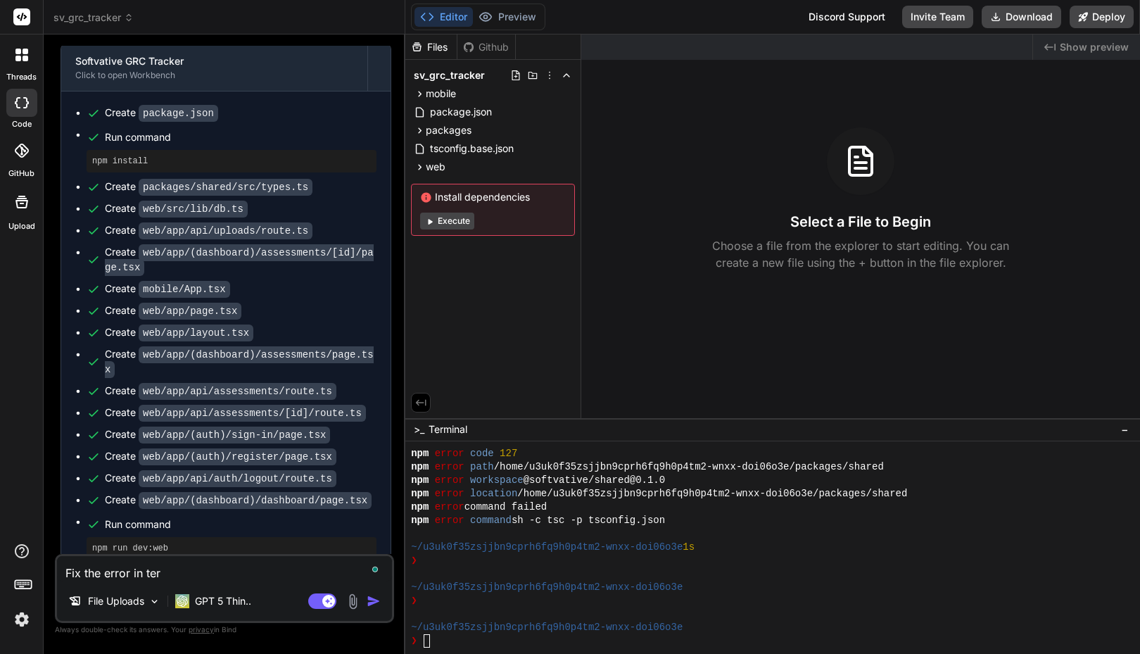
type textarea "x"
type textarea "Fix the error in termi"
type textarea "x"
type textarea "Fix the error in termib"
type textarea "x"
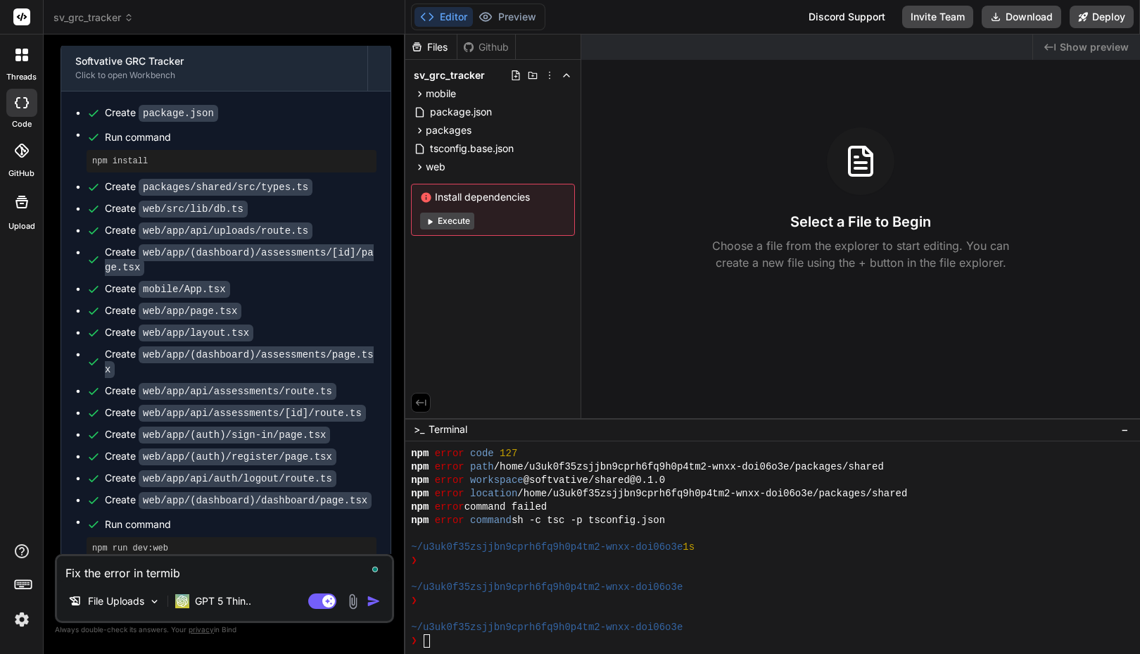
type textarea "Fix the error in termiba"
type textarea "x"
type textarea "Fix the error in termibal"
type textarea "x"
type textarea "Fix the error in termibal"
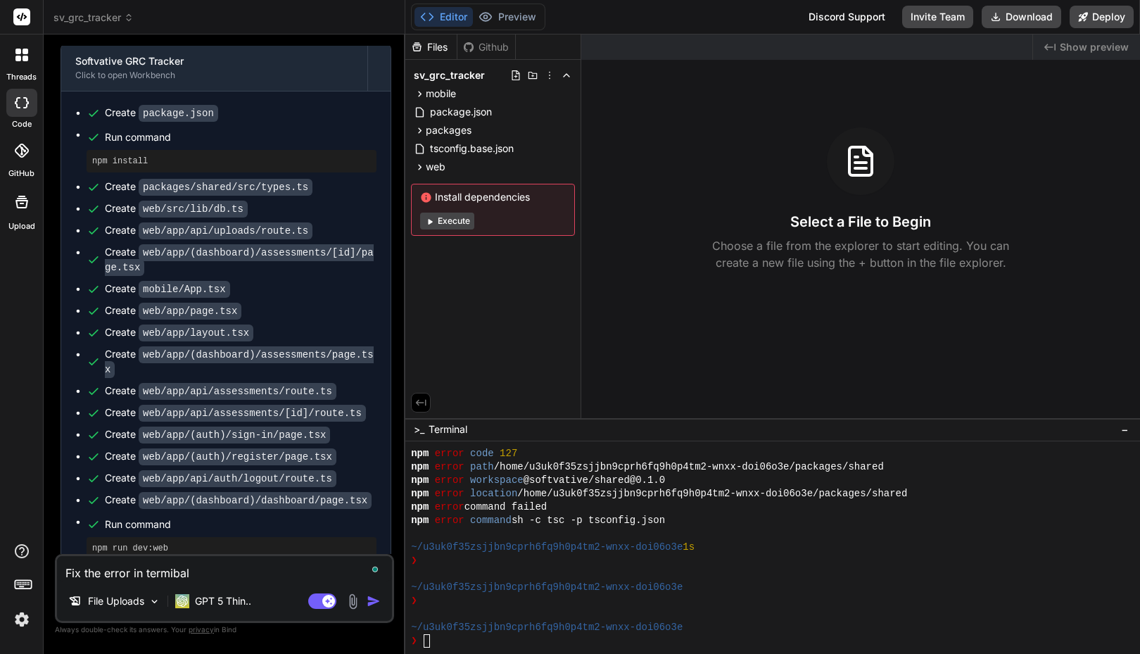
type textarea "x"
type textarea "Fix the error in t"
type textarea "x"
type textarea "Fix the error in te"
type textarea "x"
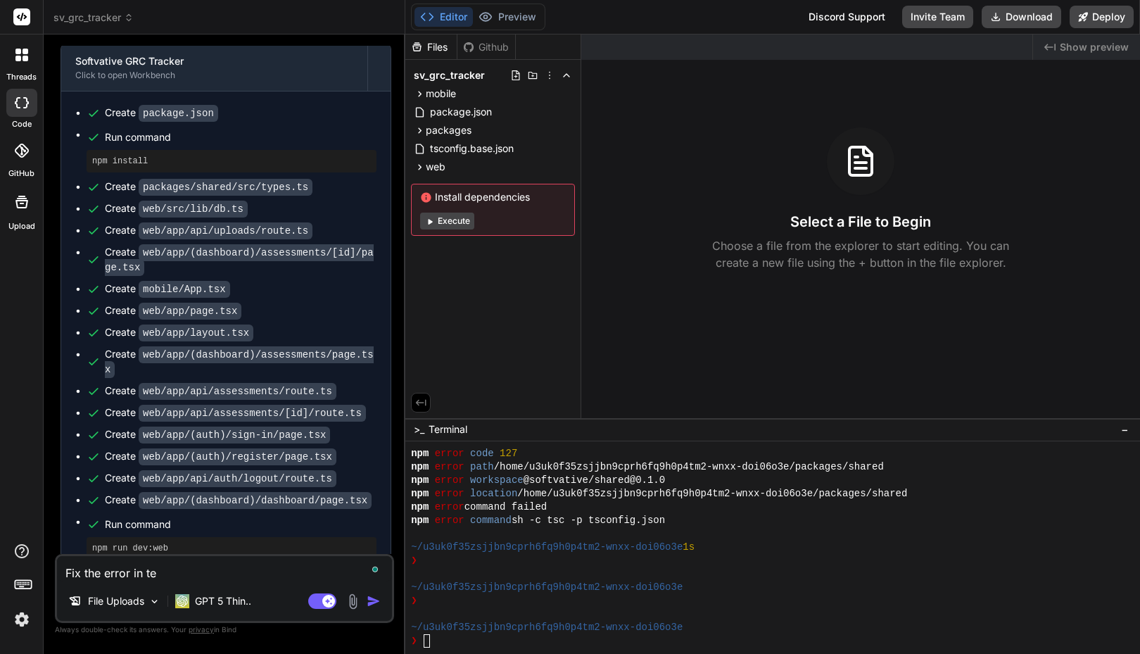
type textarea "Fix the error in ter"
type textarea "x"
type textarea "Fix the error in term"
type textarea "x"
type textarea "Fix the error in termi"
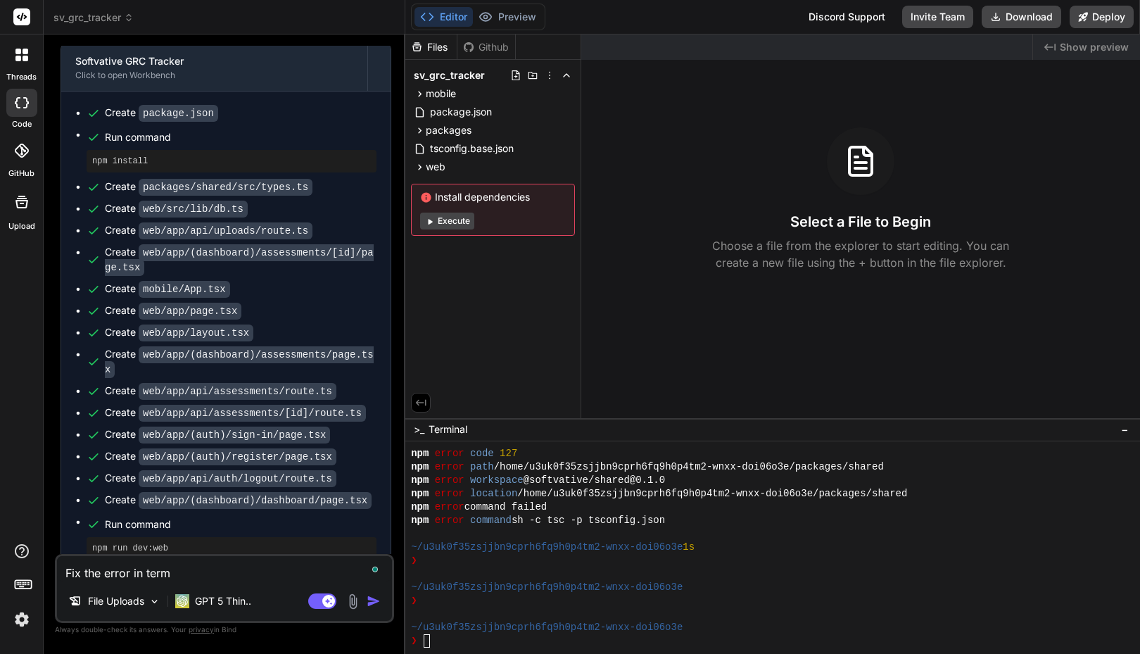
type textarea "x"
type textarea "Fix the error in termin"
type textarea "x"
type textarea "Fix the error in termina"
type textarea "x"
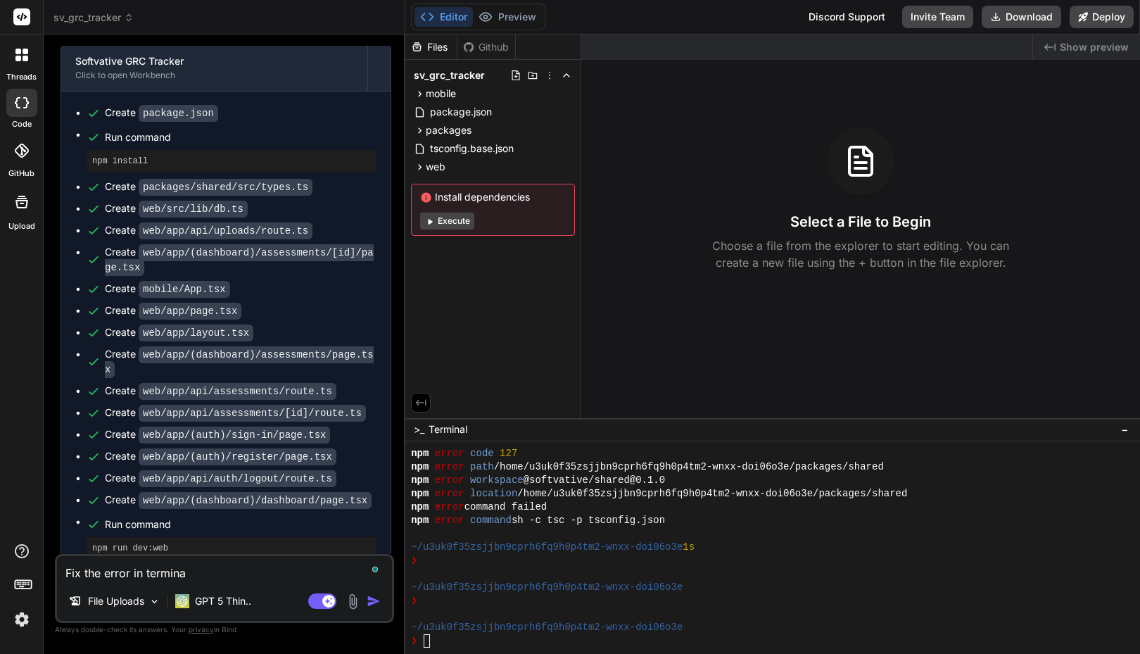
type textarea "Fix the error in terminal"
type textarea "x"
type textarea "Fix the error in terminal"
type textarea "x"
type textarea "Fix the error in terminal w"
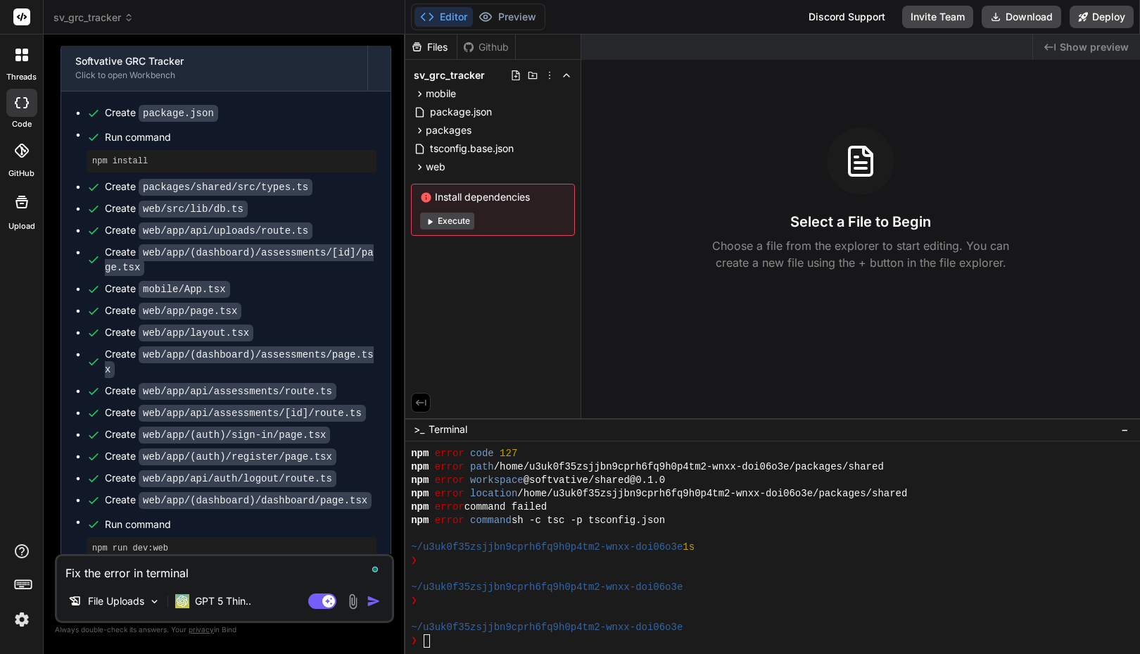
type textarea "x"
type textarea "Fix the error in terminal wi"
type textarea "x"
type textarea "Fix the error in terminal win"
type textarea "x"
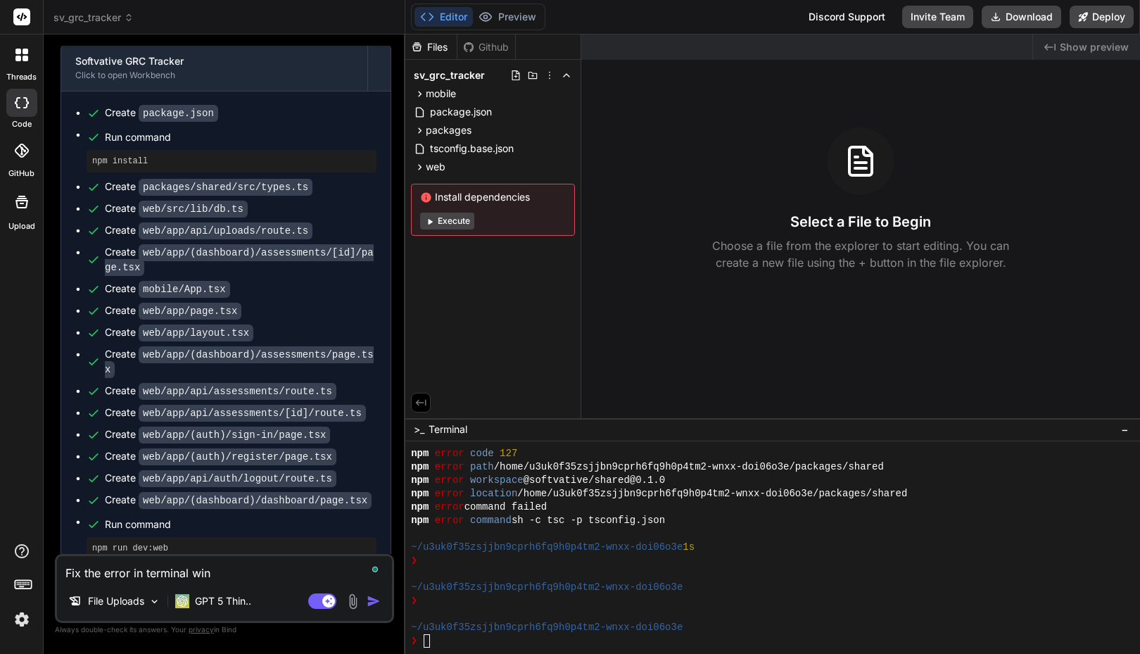
type textarea "Fix the error in terminal wind"
type textarea "x"
type textarea "Fix the error in terminal windw"
type textarea "x"
type textarea "Fix the error in terminal windwo"
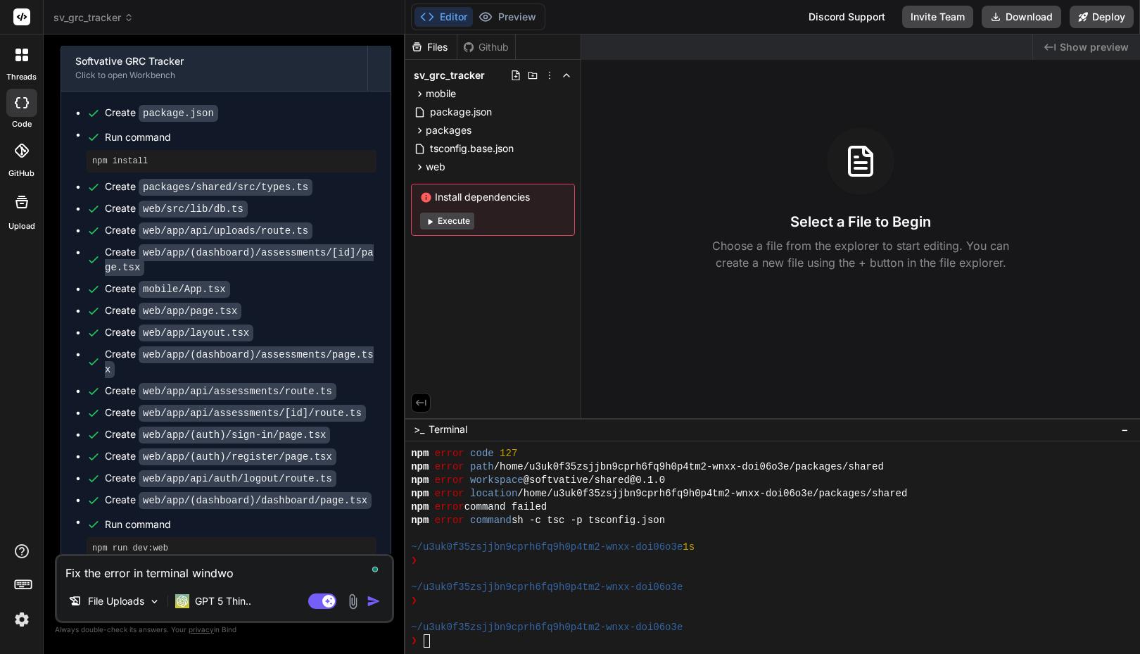
type textarea "x"
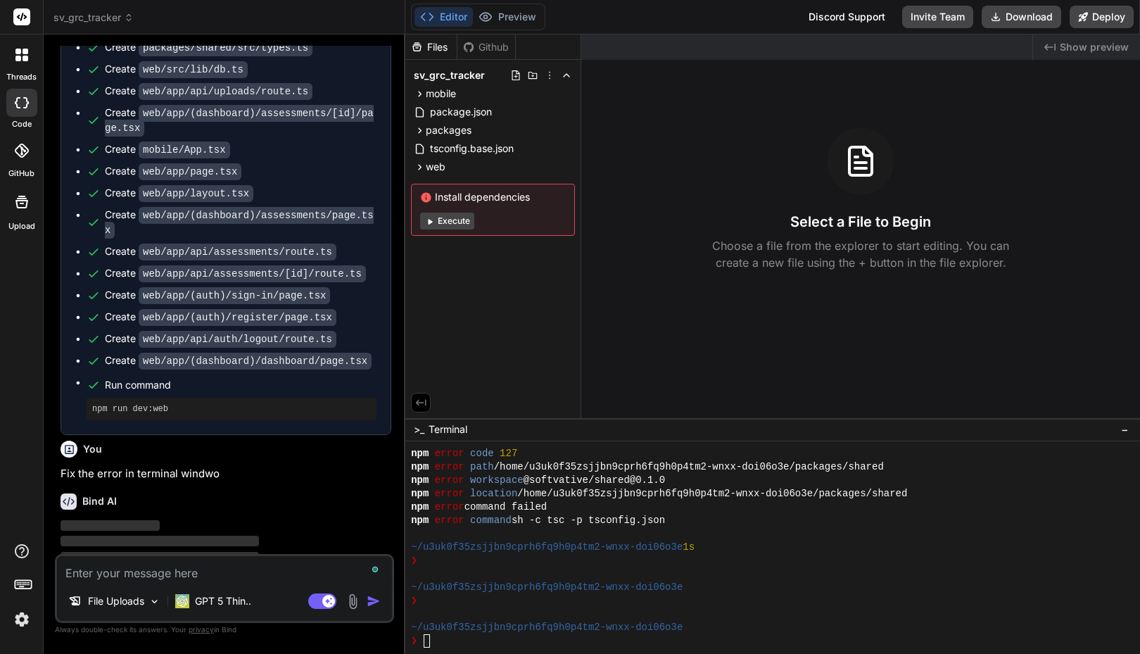
scroll to position [851, 0]
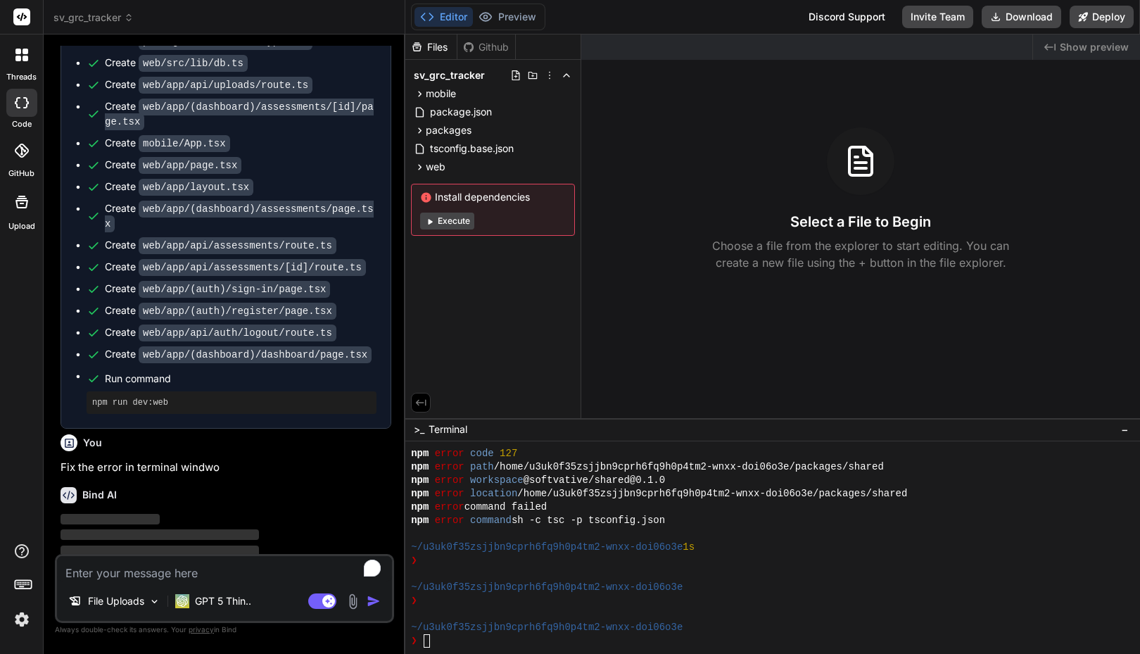
click at [217, 460] on p "Fix the error in terminal windwo" at bounding box center [226, 468] width 331 height 16
drag, startPoint x: 135, startPoint y: 446, endPoint x: 117, endPoint y: 447, distance: 18.3
click at [117, 460] on p "Fix the error in terminal windwo" at bounding box center [226, 468] width 331 height 16
click at [274, 558] on textarea "To enrich screen reader interactions, please activate Accessibility in Grammarl…" at bounding box center [224, 568] width 335 height 25
click at [178, 572] on textarea "To enrich screen reader interactions, please activate Accessibility in Grammarl…" at bounding box center [224, 568] width 335 height 25
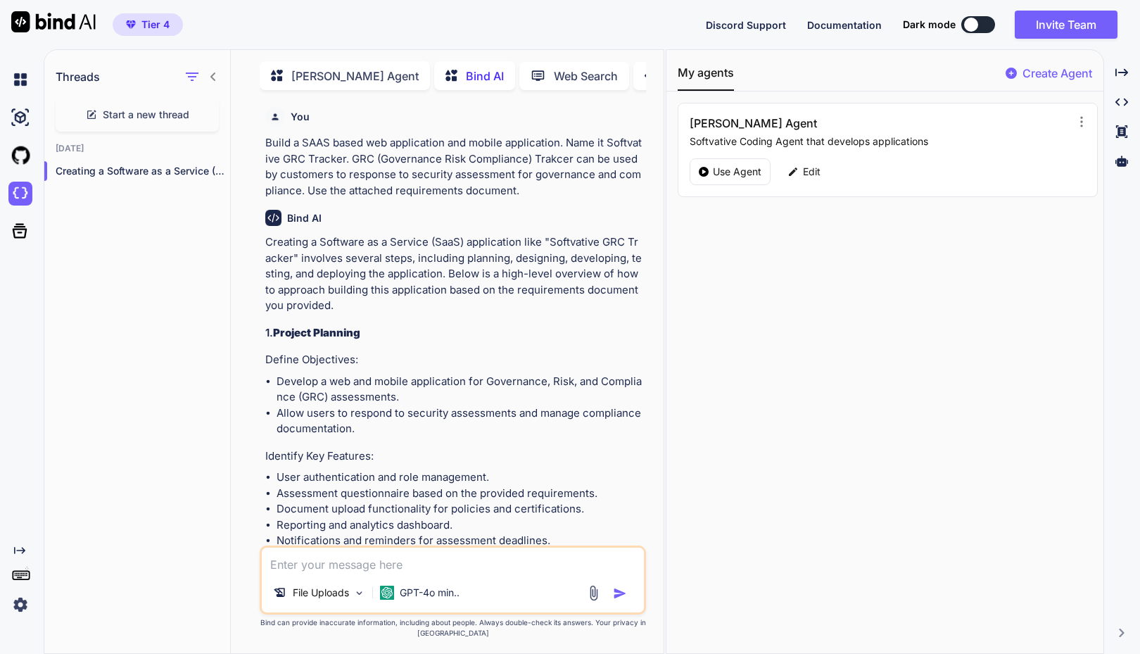
scroll to position [6, 0]
click at [398, 23] on div "Tier 4 Discord Support Documentation Dark mode Invite Team Created with Pixso." at bounding box center [570, 24] width 1140 height 49
